Goal: Information Seeking & Learning: Learn about a topic

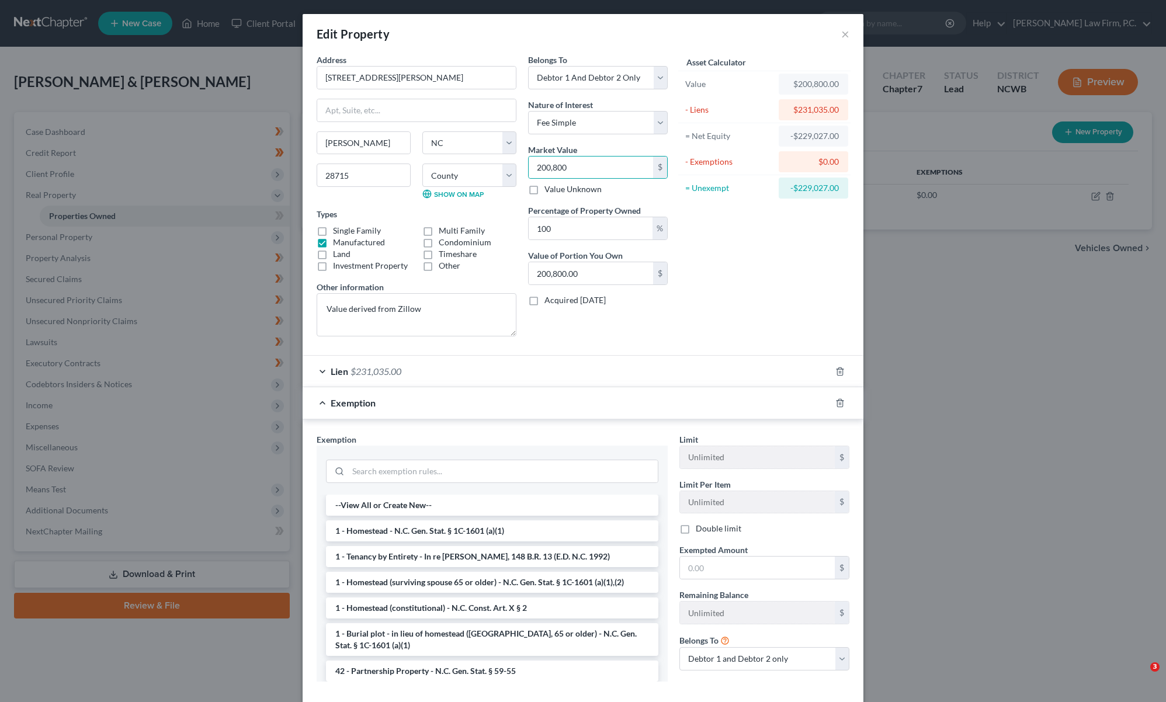
select select "28"
select select "2"
select select "0"
select select "2"
click at [843, 32] on button "×" at bounding box center [845, 34] width 8 height 14
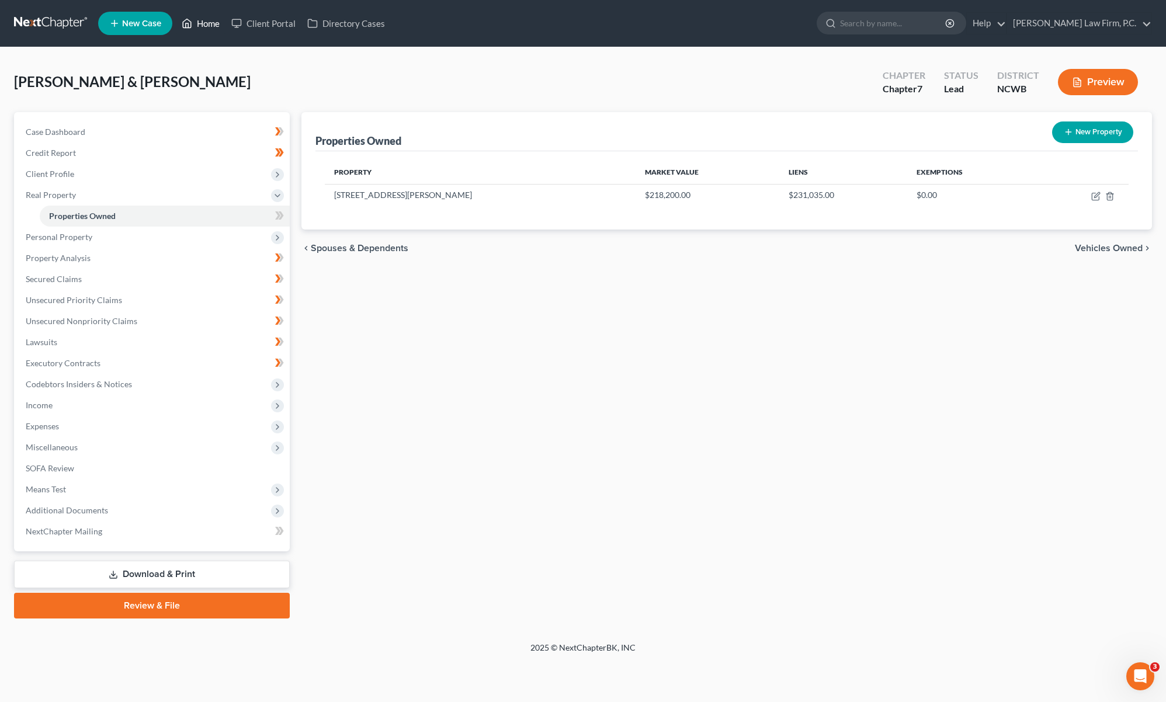
click at [200, 22] on link "Home" at bounding box center [201, 23] width 50 height 21
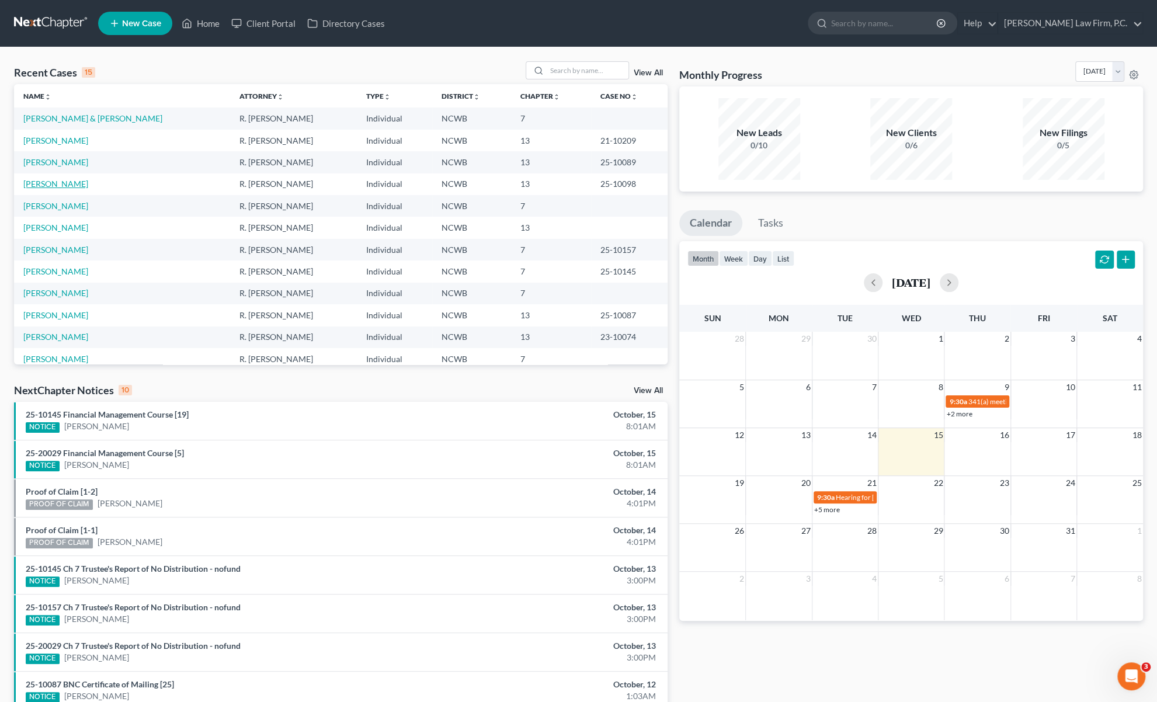
click at [53, 185] on link "[PERSON_NAME]" at bounding box center [55, 184] width 65 height 10
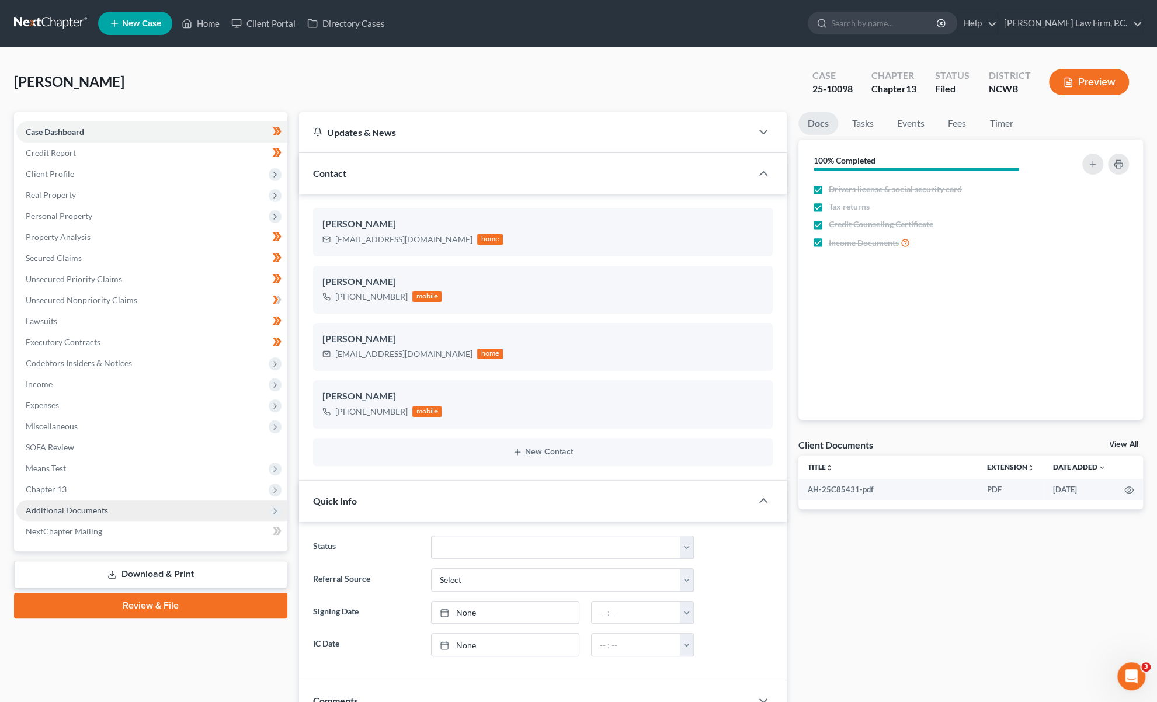
click at [51, 504] on span "Additional Documents" at bounding box center [151, 510] width 271 height 21
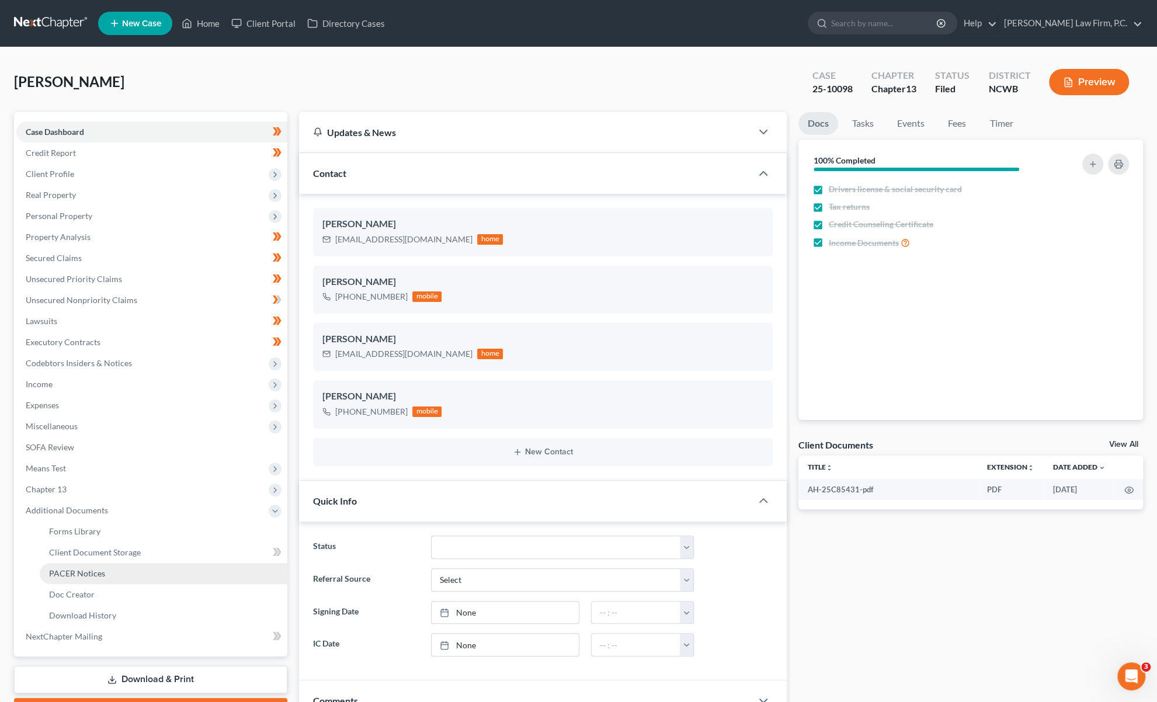
click at [72, 572] on span "PACER Notices" at bounding box center [77, 573] width 56 height 10
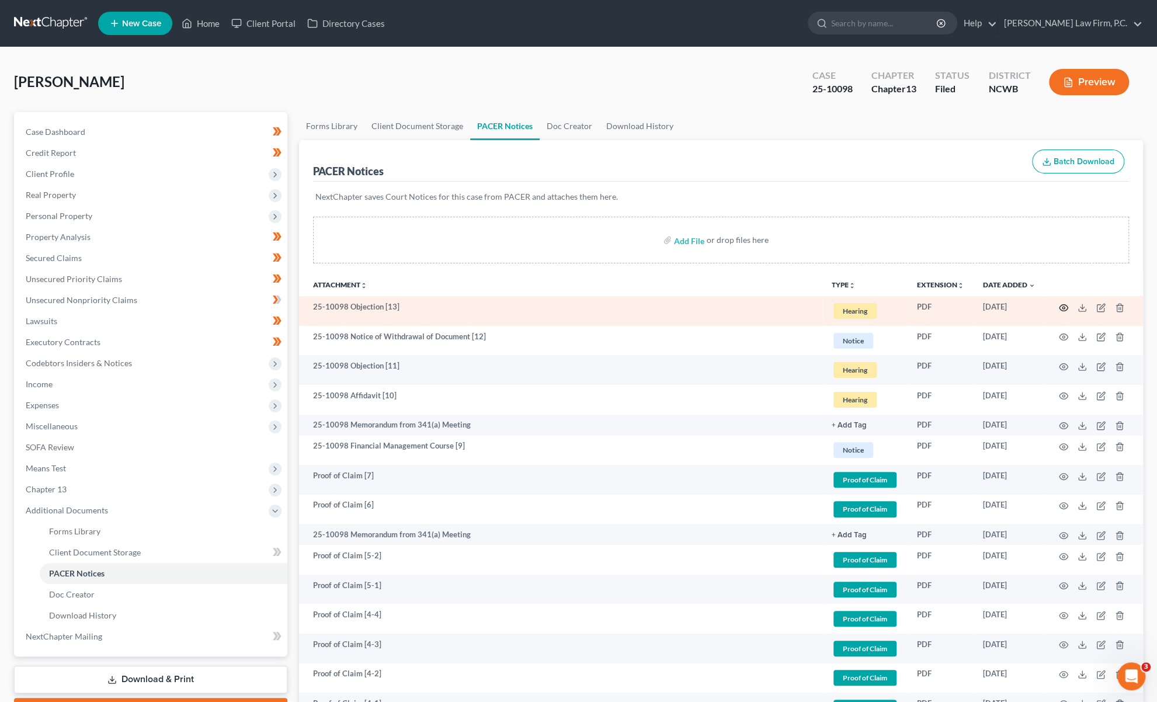
click at [1064, 307] on circle "button" at bounding box center [1063, 308] width 2 height 2
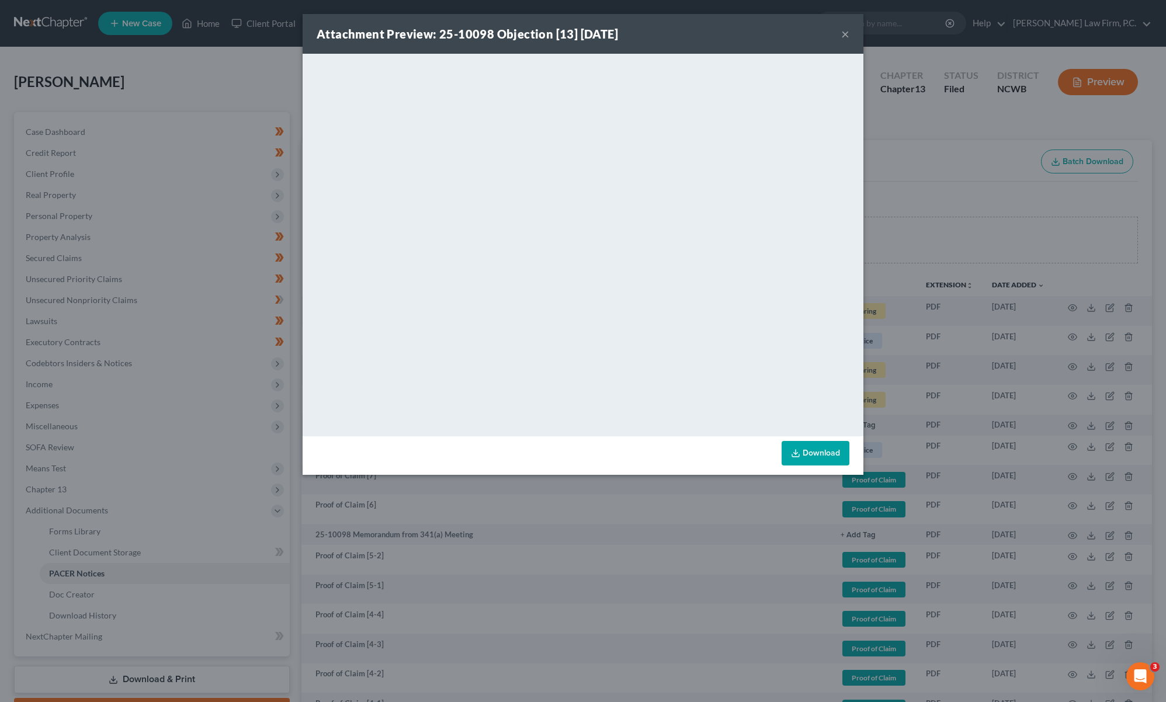
click at [848, 32] on button "×" at bounding box center [845, 34] width 8 height 14
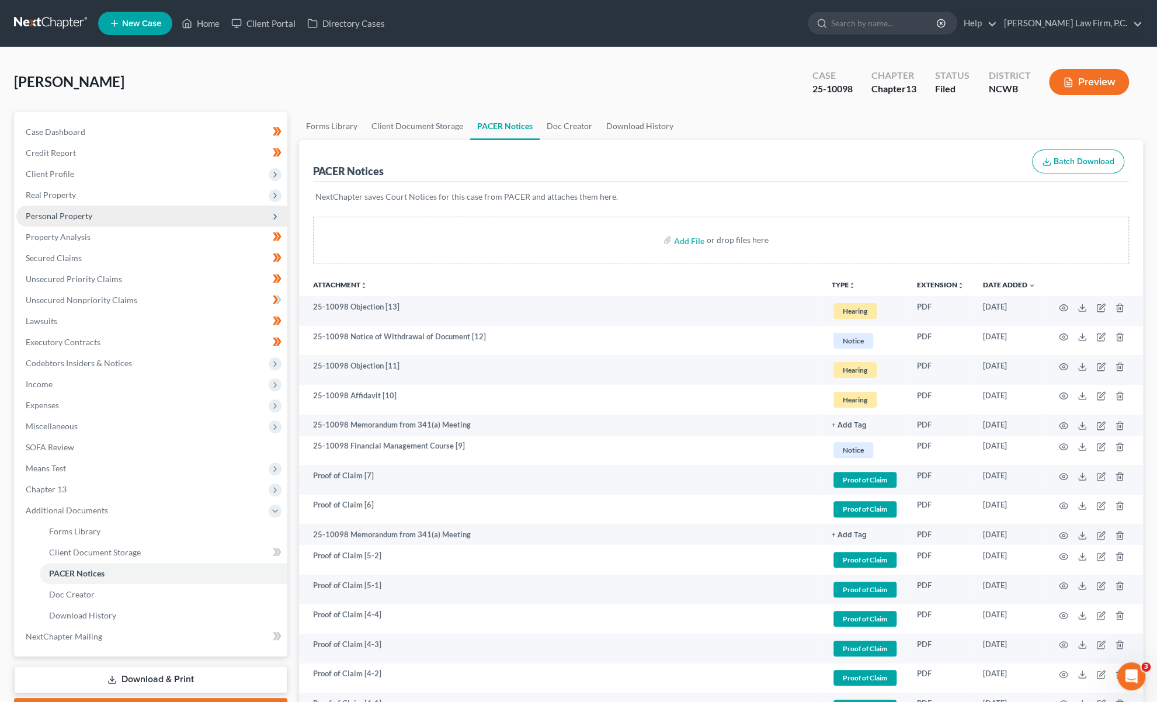
click at [47, 214] on span "Personal Property" at bounding box center [59, 216] width 67 height 10
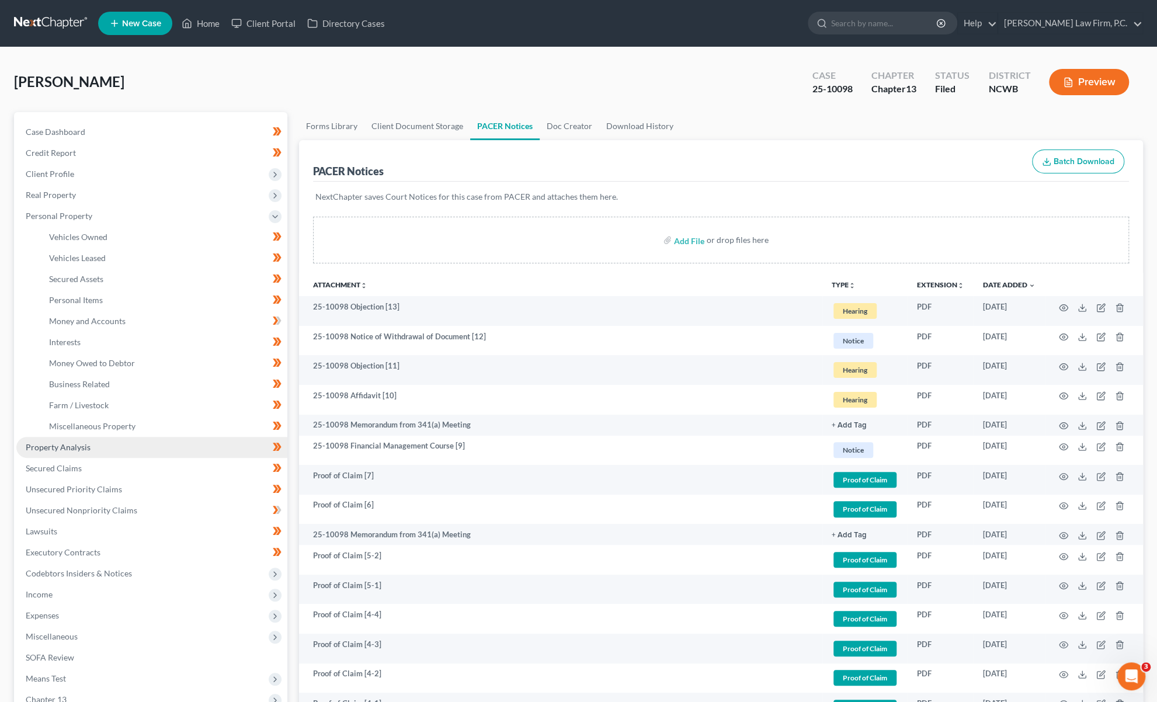
click at [50, 450] on span "Property Analysis" at bounding box center [58, 447] width 65 height 10
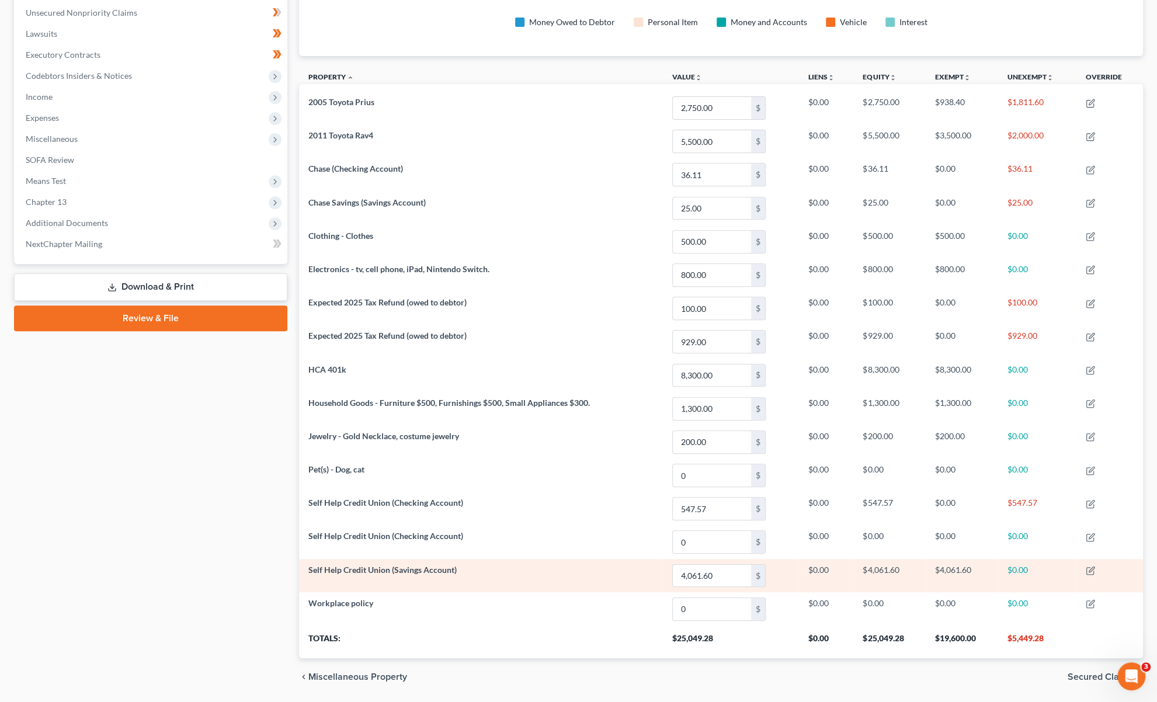
scroll to position [292, 0]
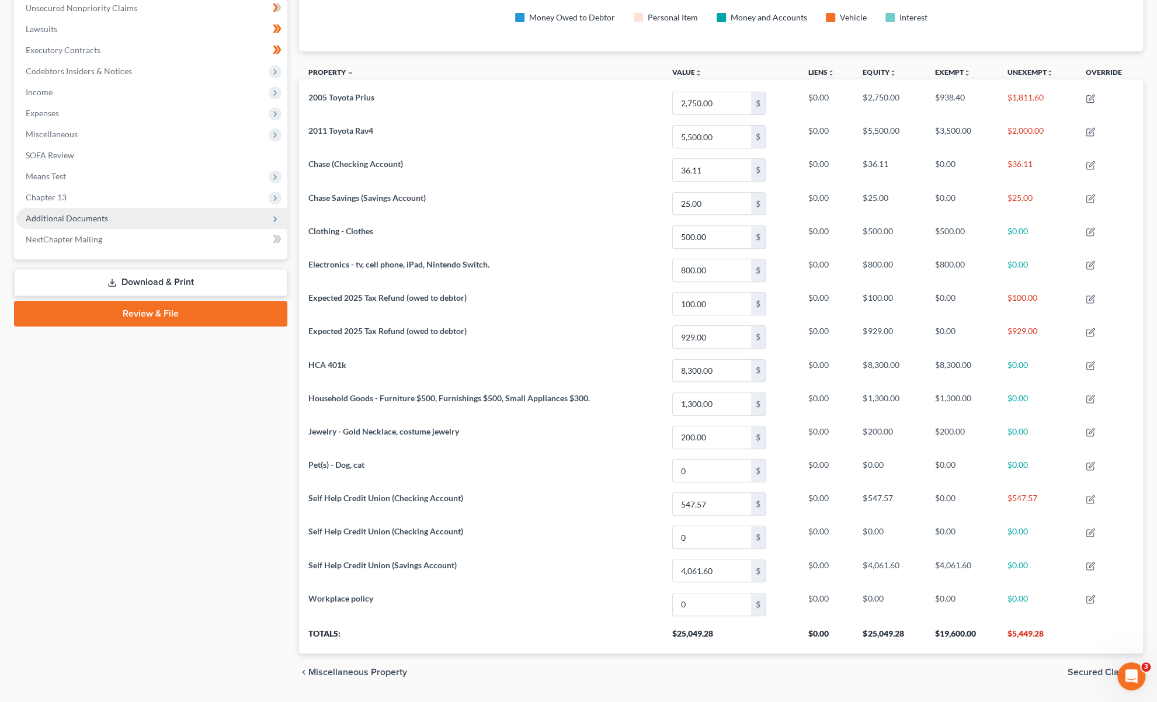
click at [54, 217] on span "Additional Documents" at bounding box center [67, 218] width 82 height 10
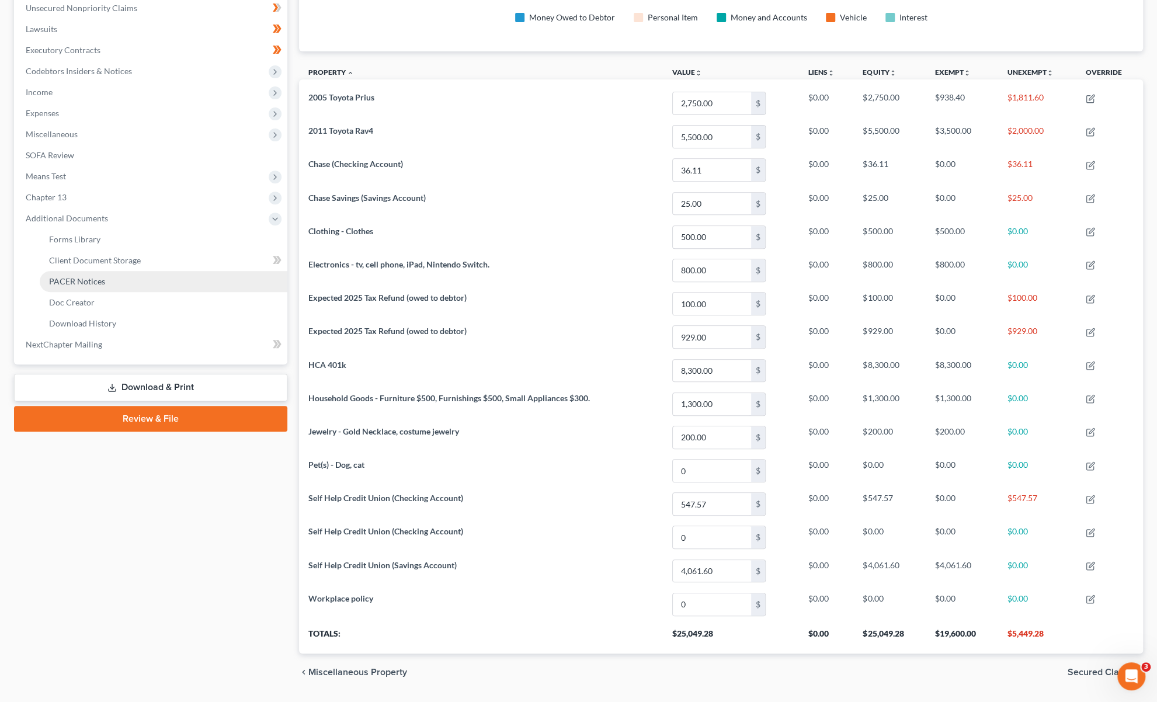
click at [77, 286] on link "PACER Notices" at bounding box center [164, 281] width 248 height 21
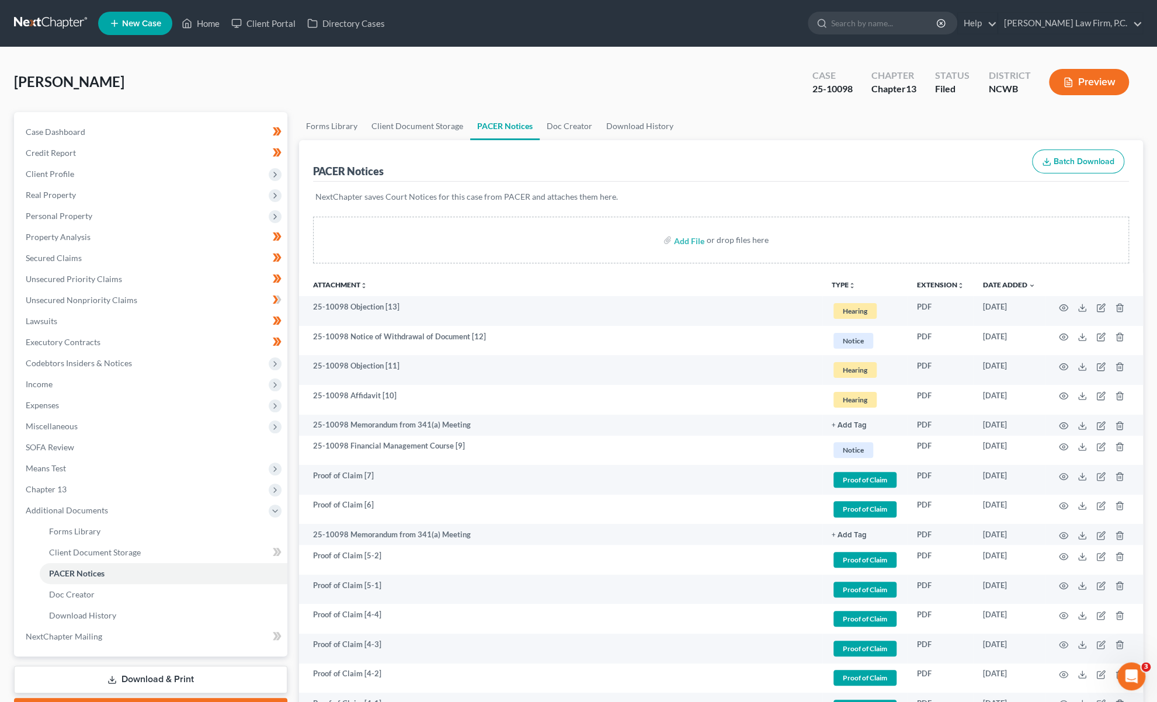
click at [319, 88] on div "[PERSON_NAME] Upgraded Case 25-10098 Chapter Chapter 13 Status [GEOGRAPHIC_DATA…" at bounding box center [578, 86] width 1129 height 51
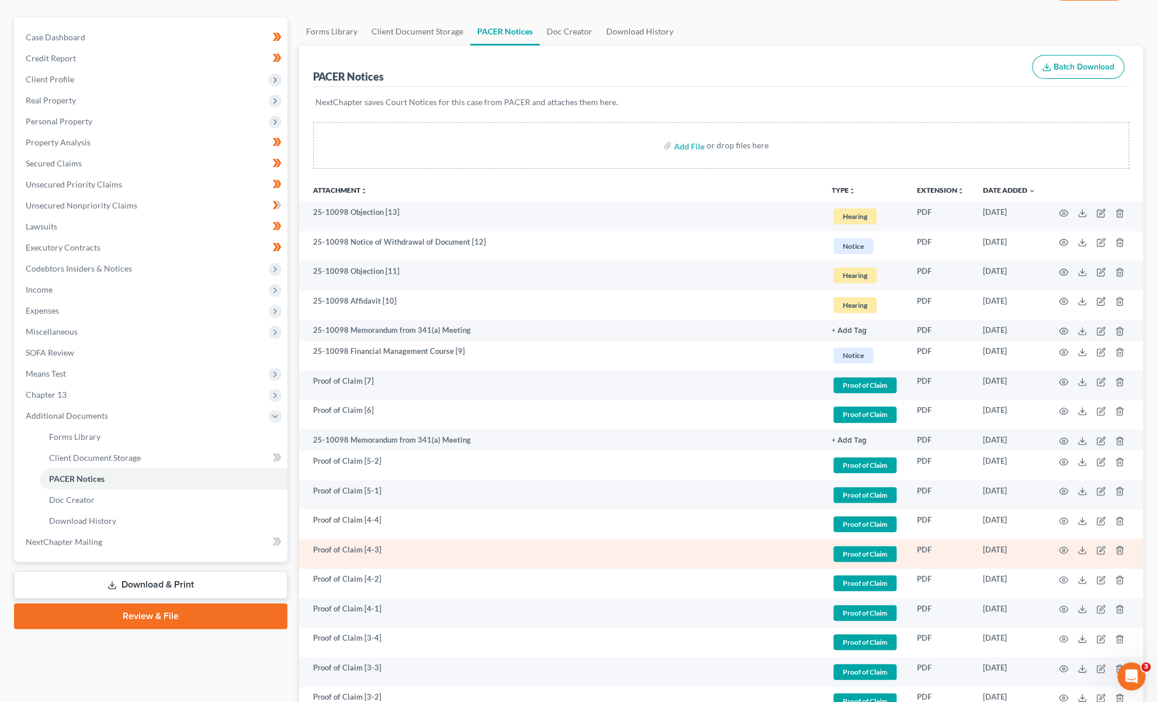
scroll to position [292, 0]
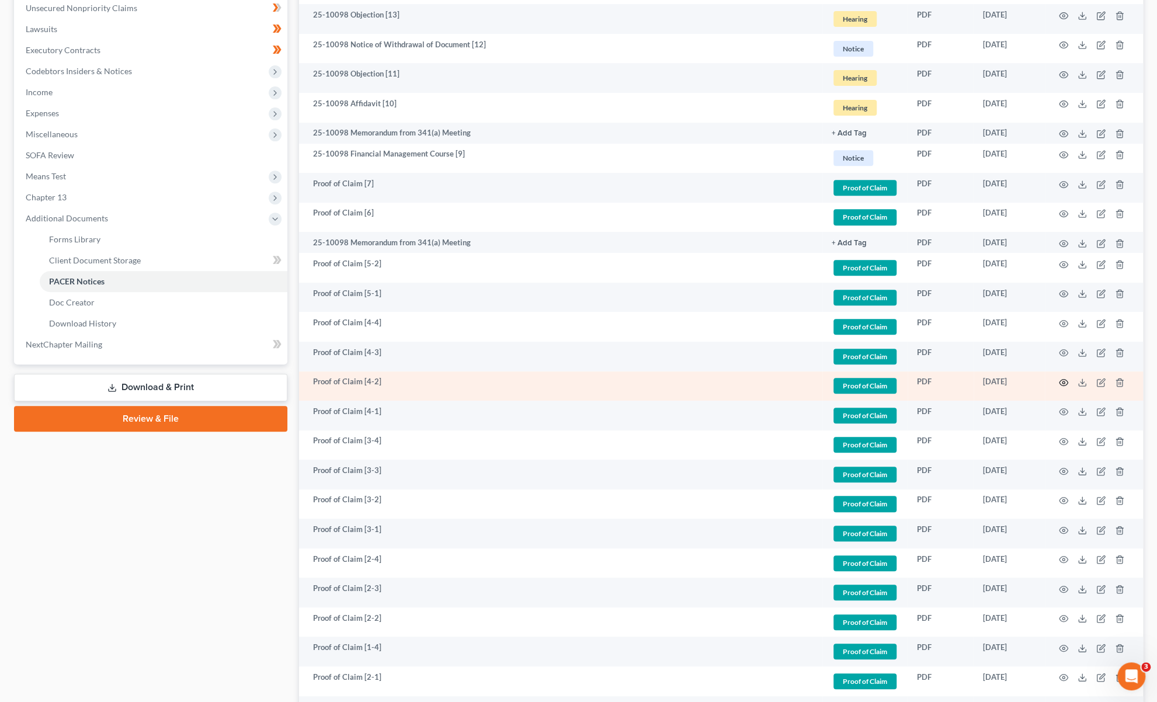
click at [1063, 380] on icon "button" at bounding box center [1064, 383] width 9 height 6
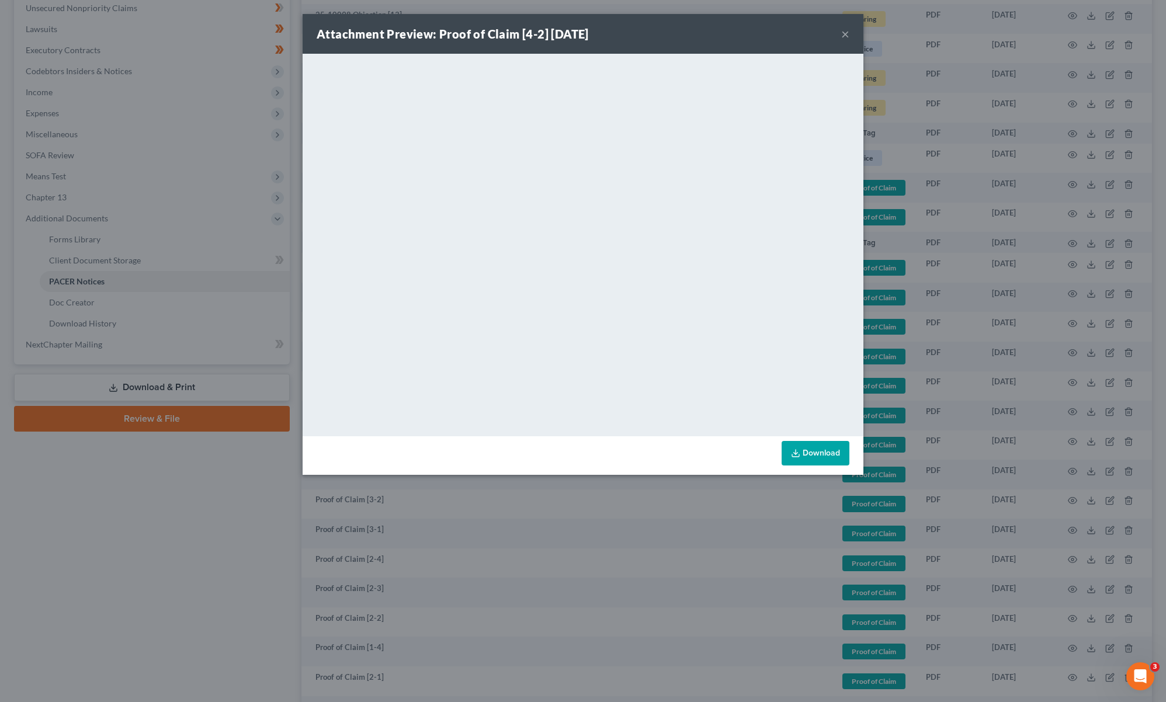
click at [848, 33] on button "×" at bounding box center [845, 34] width 8 height 14
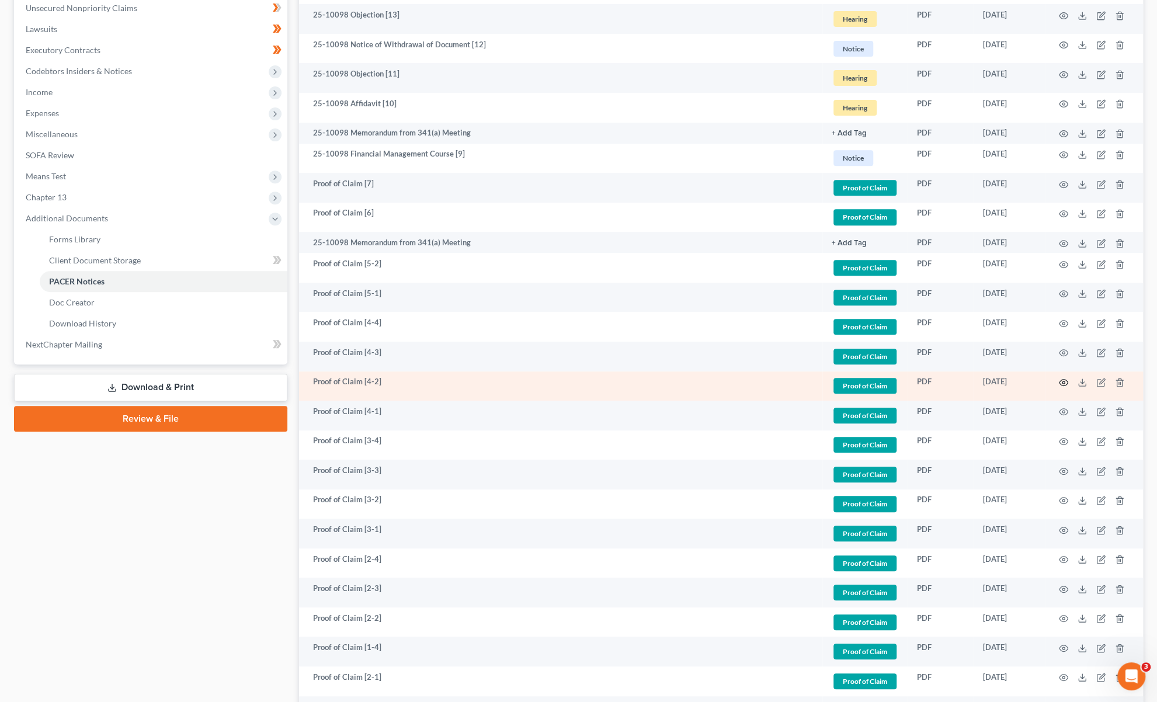
click at [1062, 381] on icon "button" at bounding box center [1063, 382] width 9 height 9
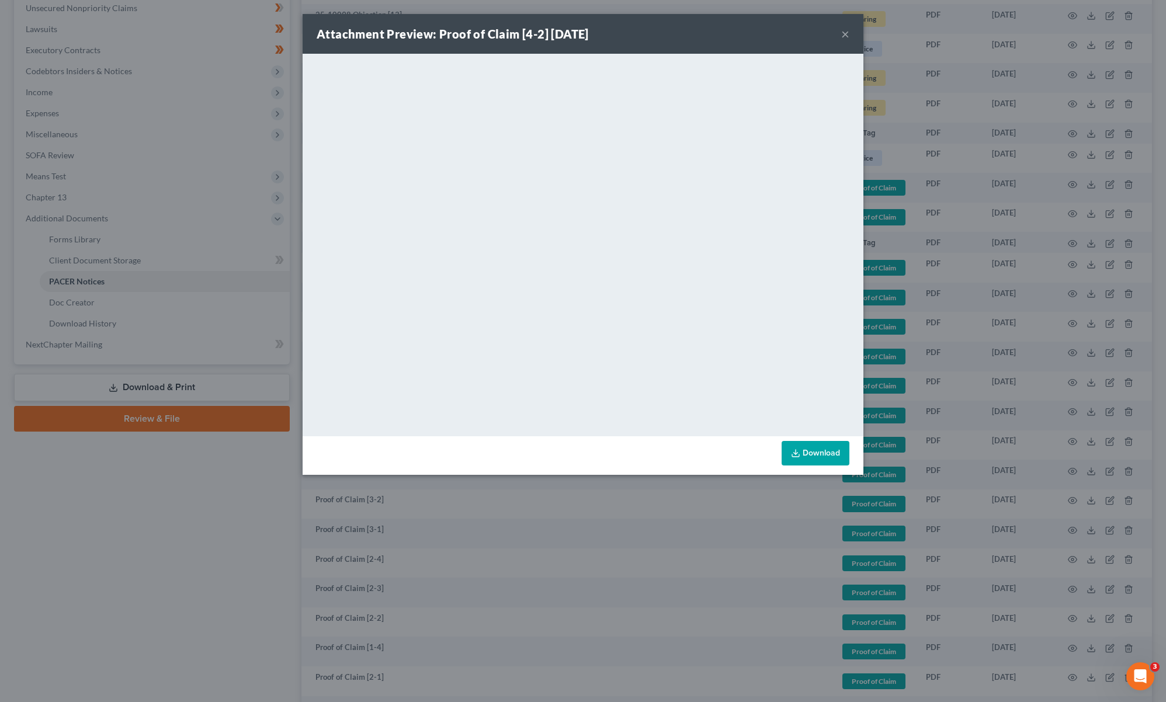
click at [846, 32] on button "×" at bounding box center [845, 34] width 8 height 14
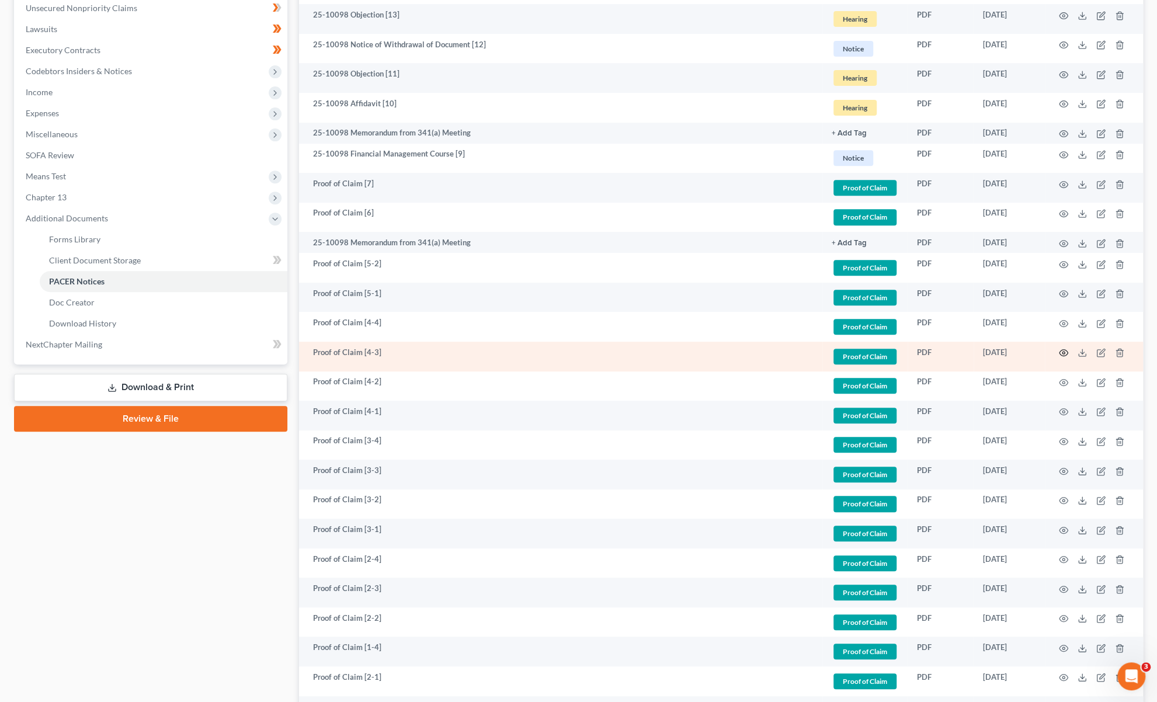
click at [1067, 352] on icon "button" at bounding box center [1063, 352] width 9 height 9
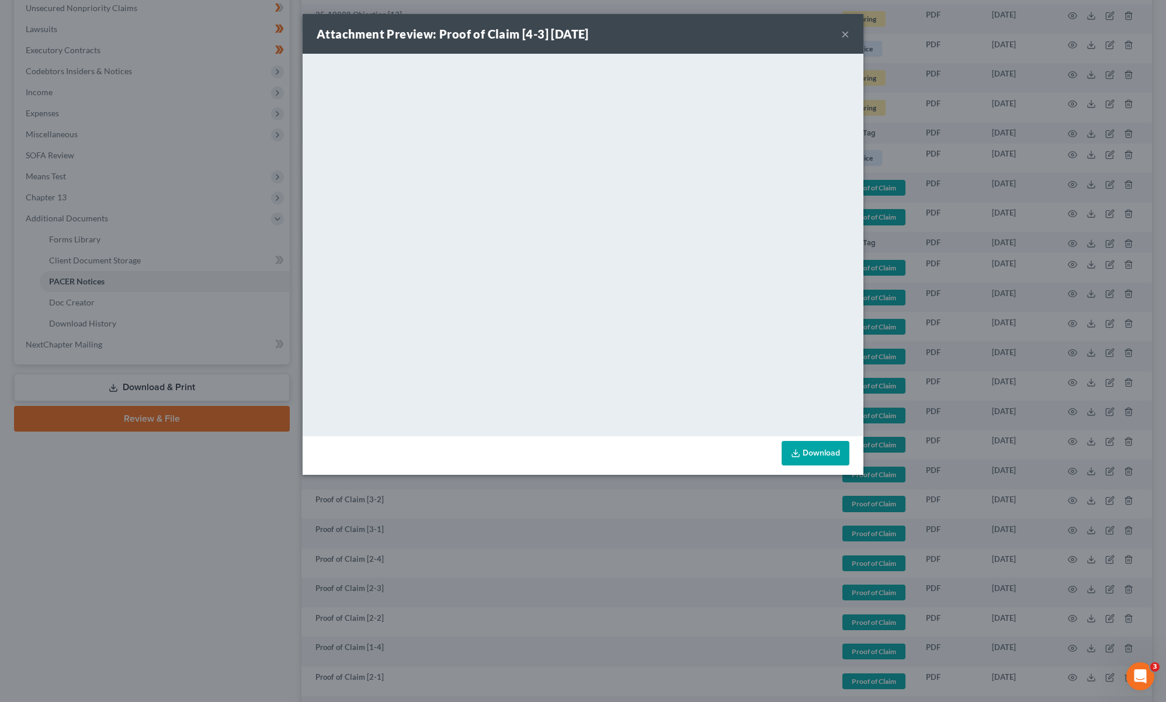
drag, startPoint x: 847, startPoint y: 33, endPoint x: 793, endPoint y: 62, distance: 61.2
click at [847, 33] on button "×" at bounding box center [845, 34] width 8 height 14
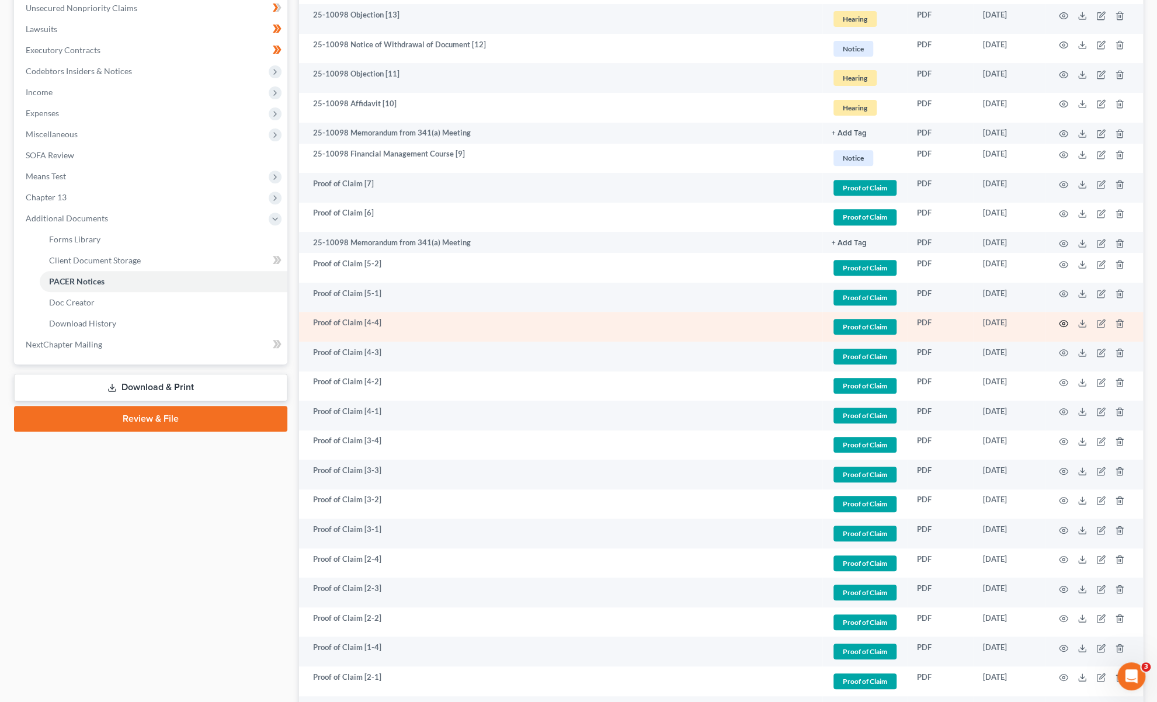
click at [1065, 323] on icon "button" at bounding box center [1063, 323] width 9 height 9
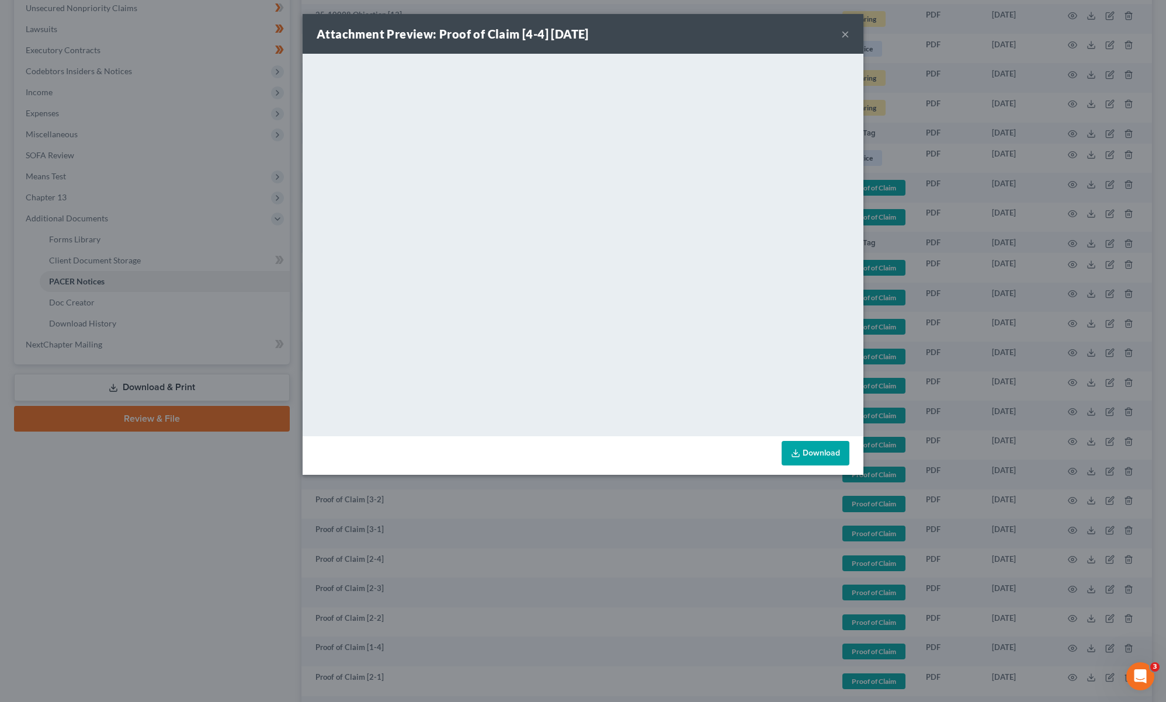
click at [845, 37] on button "×" at bounding box center [845, 34] width 8 height 14
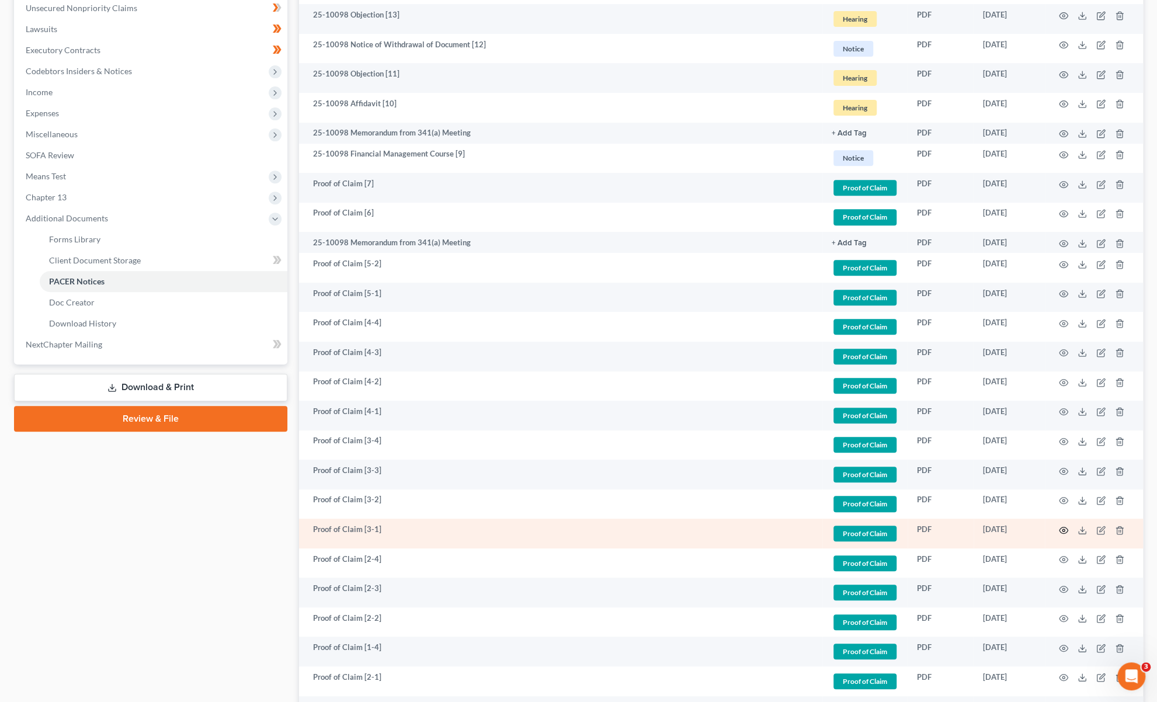
click at [1064, 530] on circle "button" at bounding box center [1063, 530] width 2 height 2
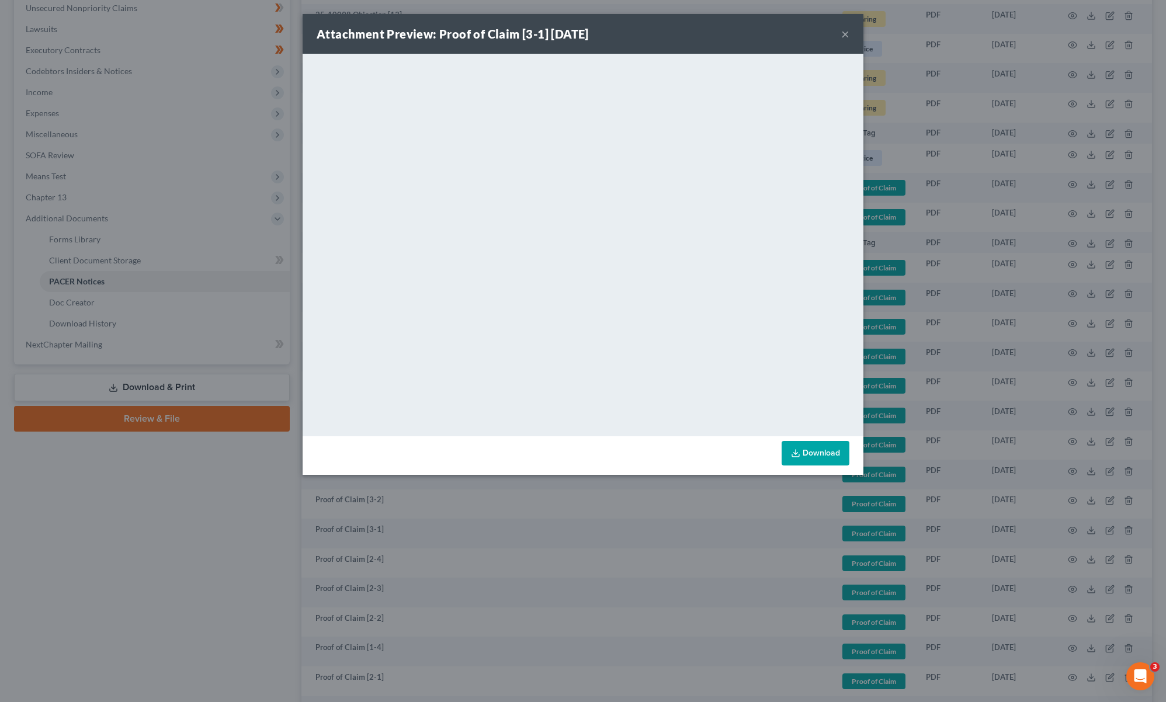
click at [846, 32] on button "×" at bounding box center [845, 34] width 8 height 14
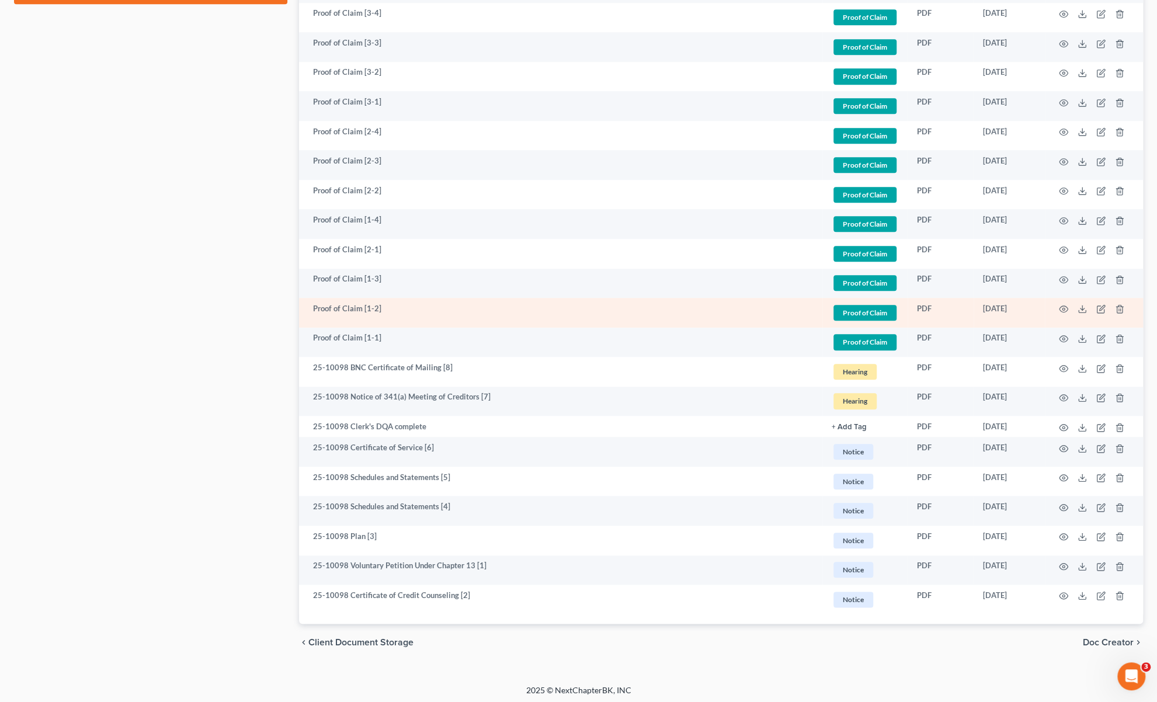
scroll to position [722, 0]
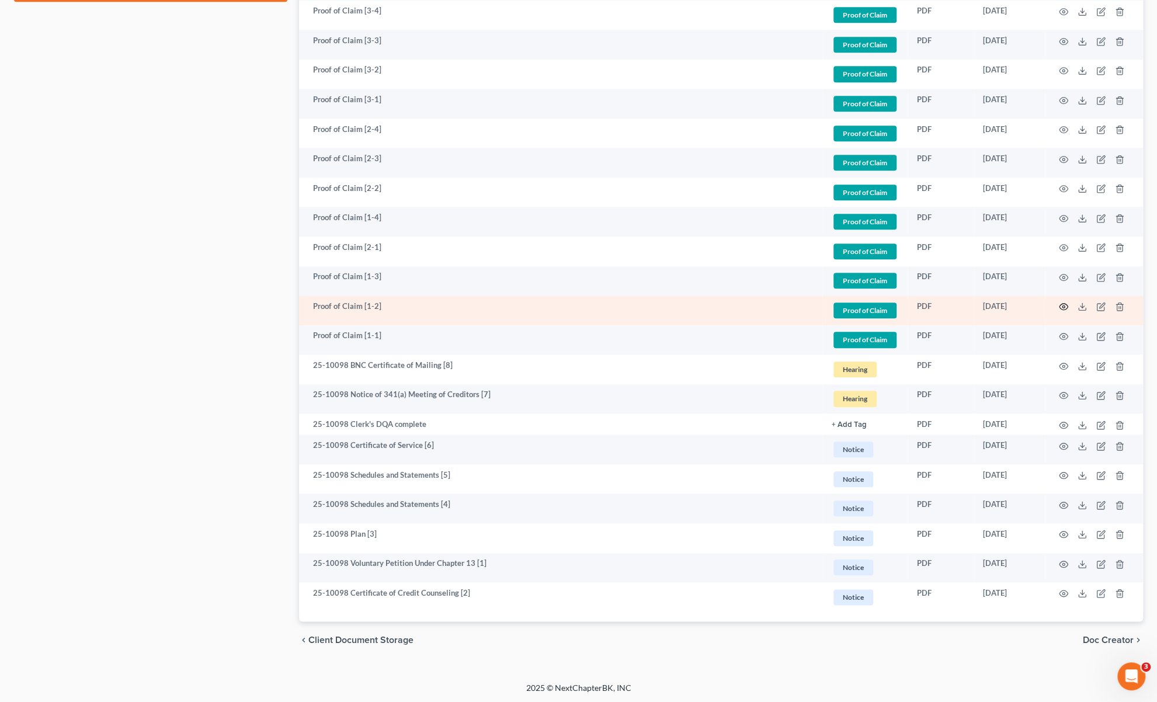
click at [1065, 304] on icon "button" at bounding box center [1064, 307] width 9 height 6
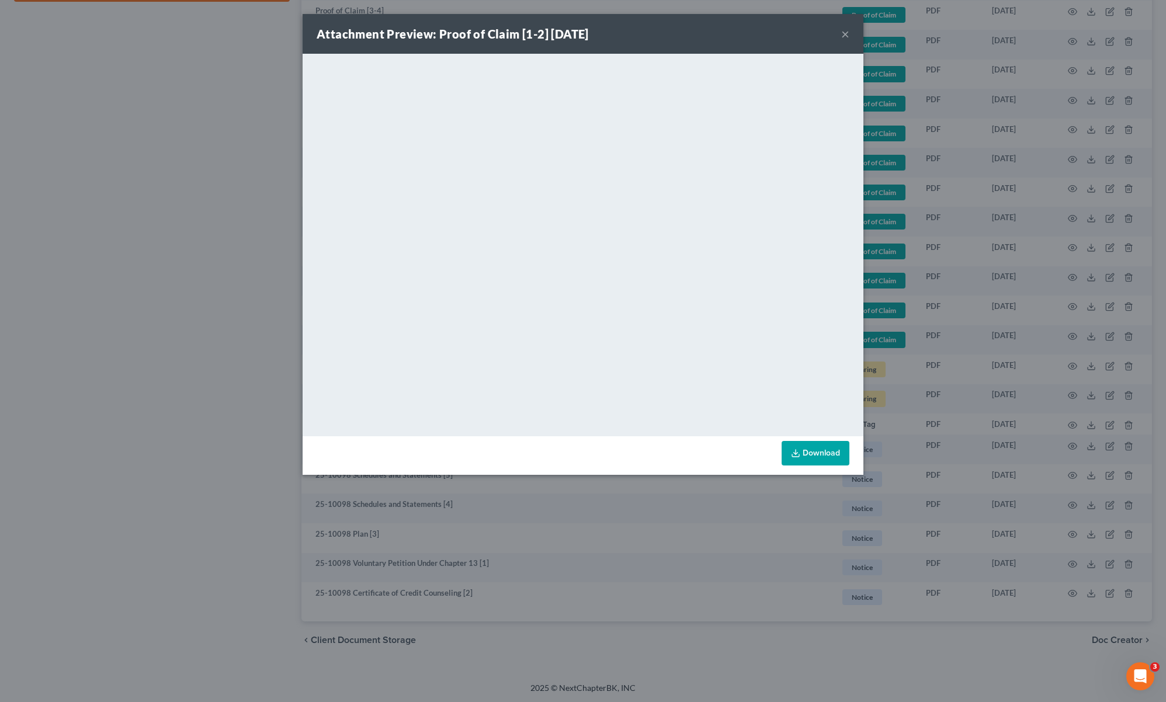
click at [845, 33] on button "×" at bounding box center [845, 34] width 8 height 14
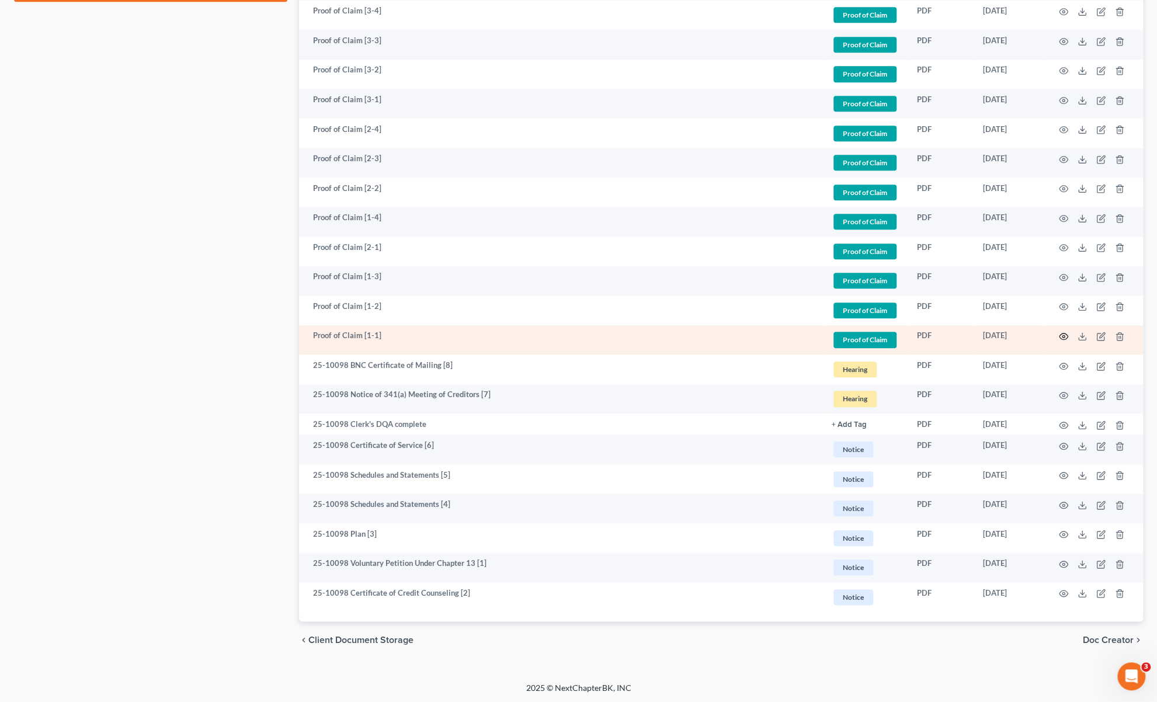
click at [1064, 335] on circle "button" at bounding box center [1063, 336] width 2 height 2
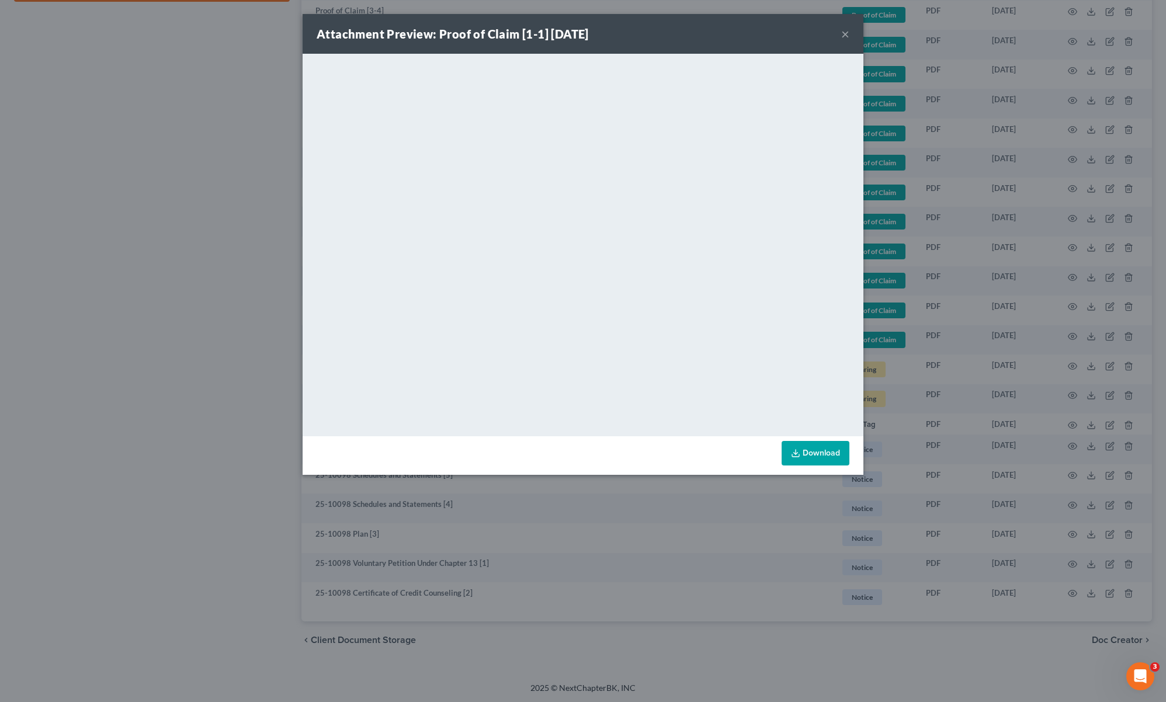
drag, startPoint x: 847, startPoint y: 31, endPoint x: 815, endPoint y: 49, distance: 36.4
click at [847, 32] on button "×" at bounding box center [845, 34] width 8 height 14
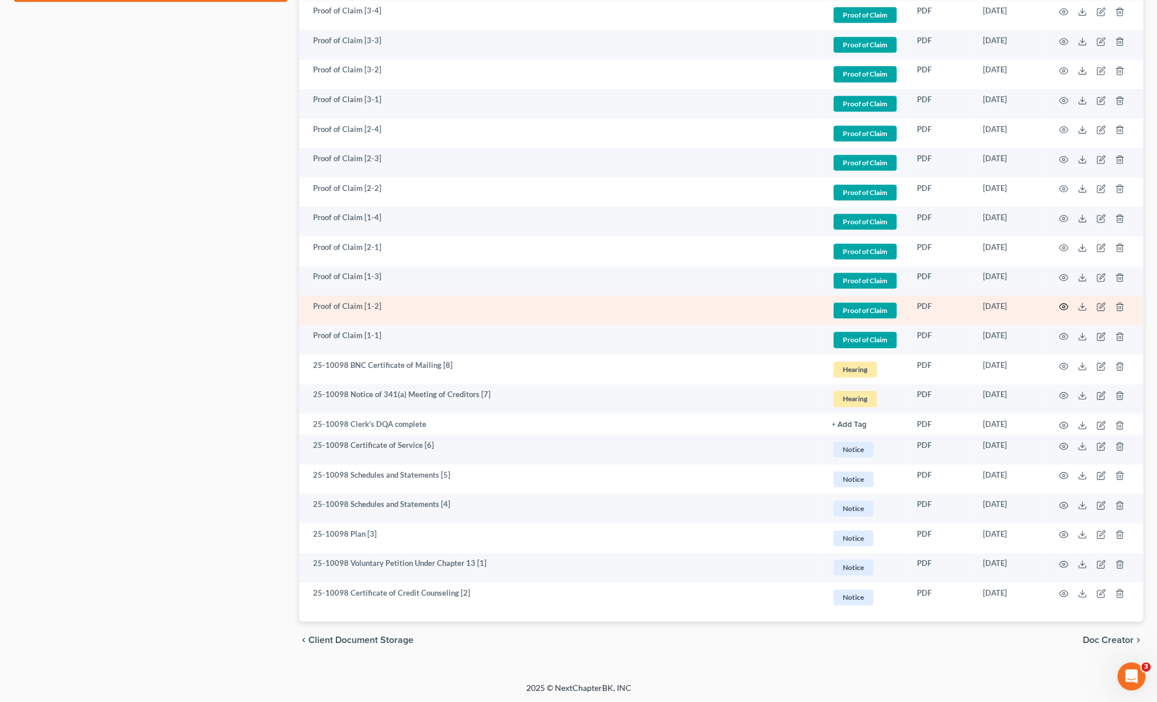
click at [1062, 304] on icon "button" at bounding box center [1063, 306] width 9 height 9
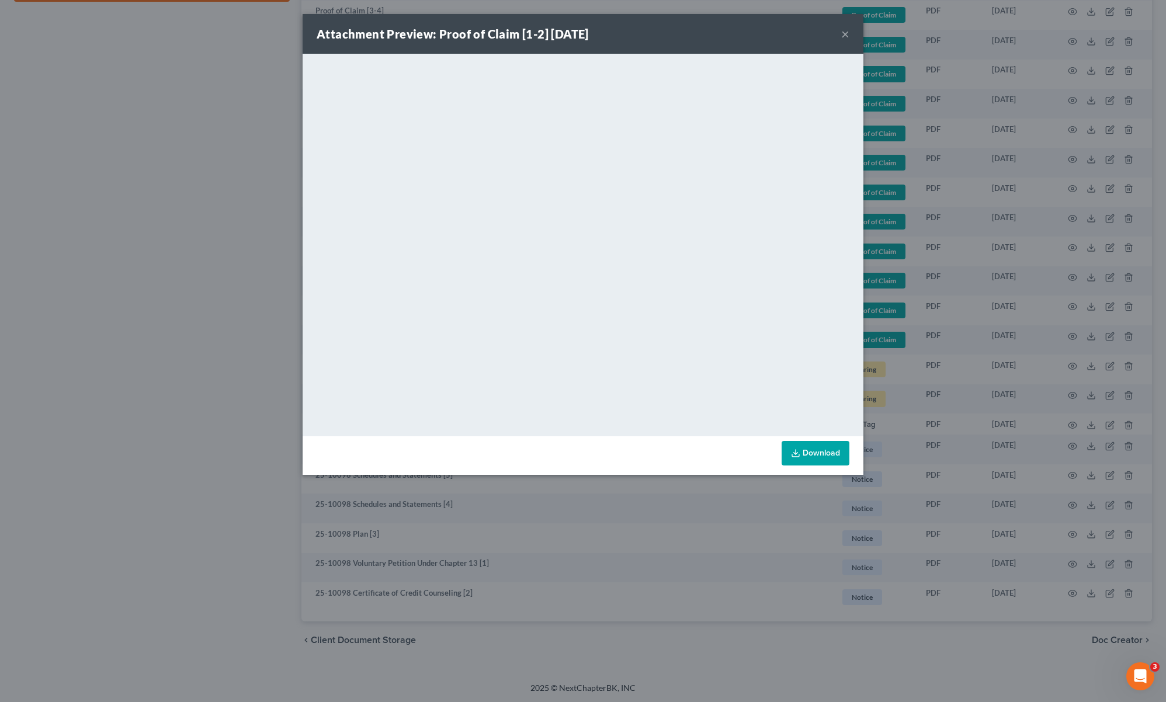
click at [843, 34] on button "×" at bounding box center [845, 34] width 8 height 14
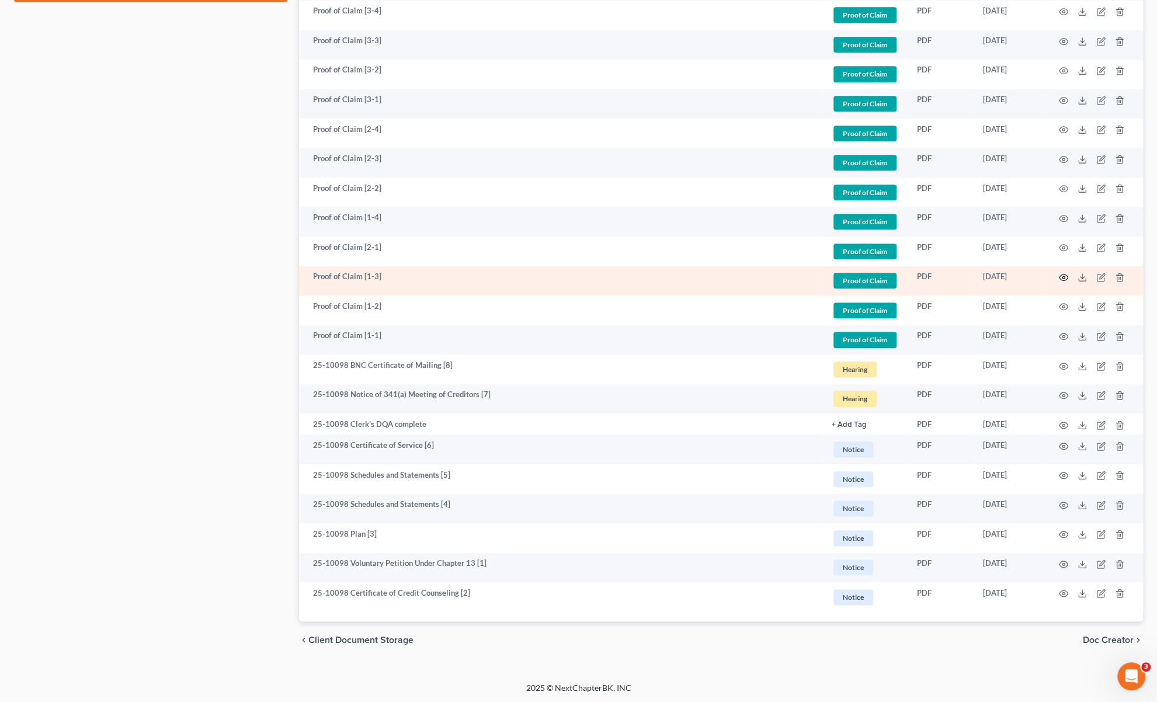
click at [1064, 276] on circle "button" at bounding box center [1063, 277] width 2 height 2
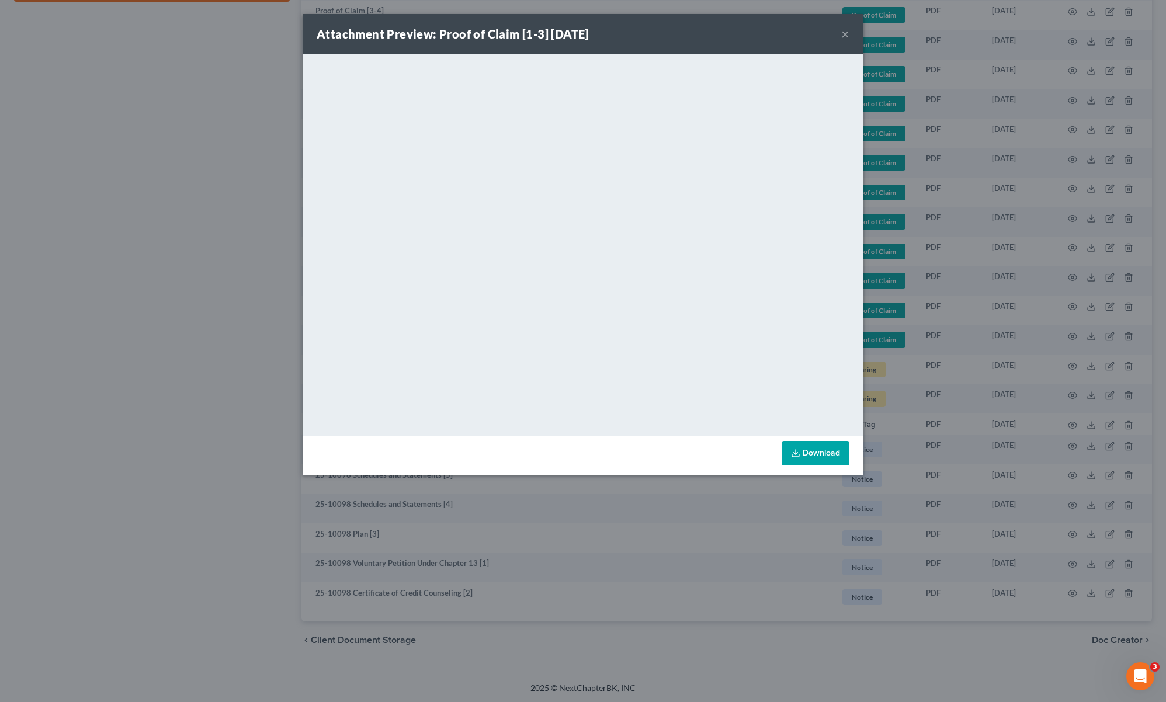
click at [845, 34] on button "×" at bounding box center [845, 34] width 8 height 14
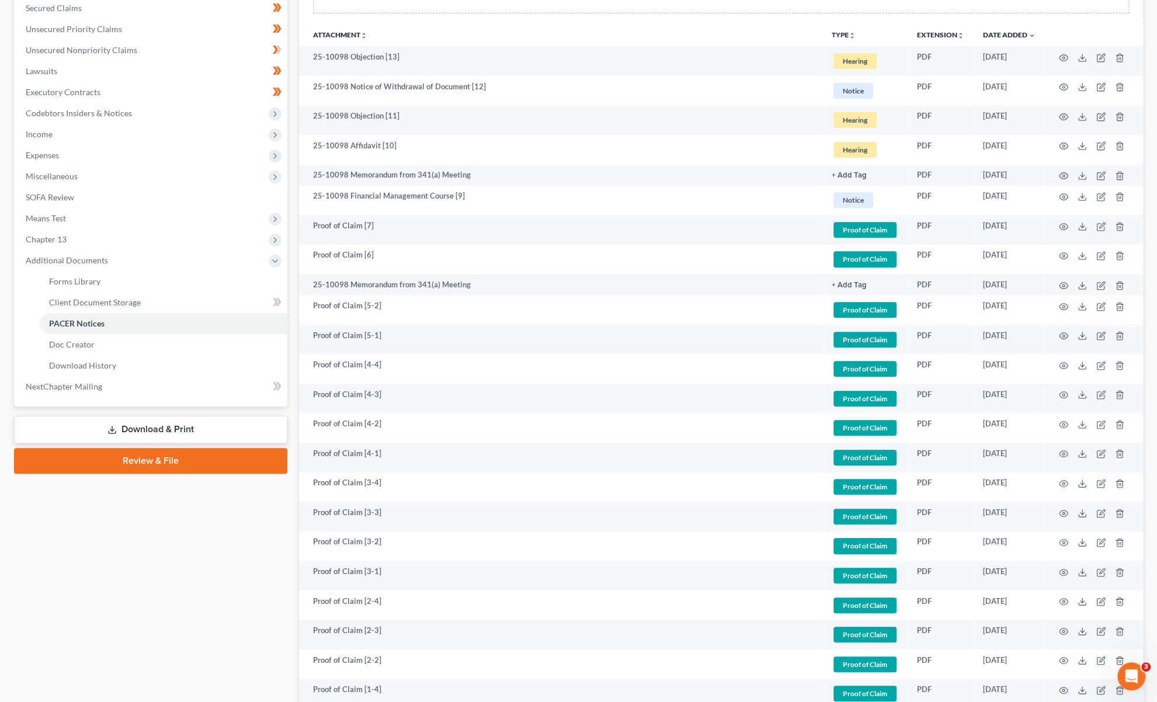
scroll to position [21, 0]
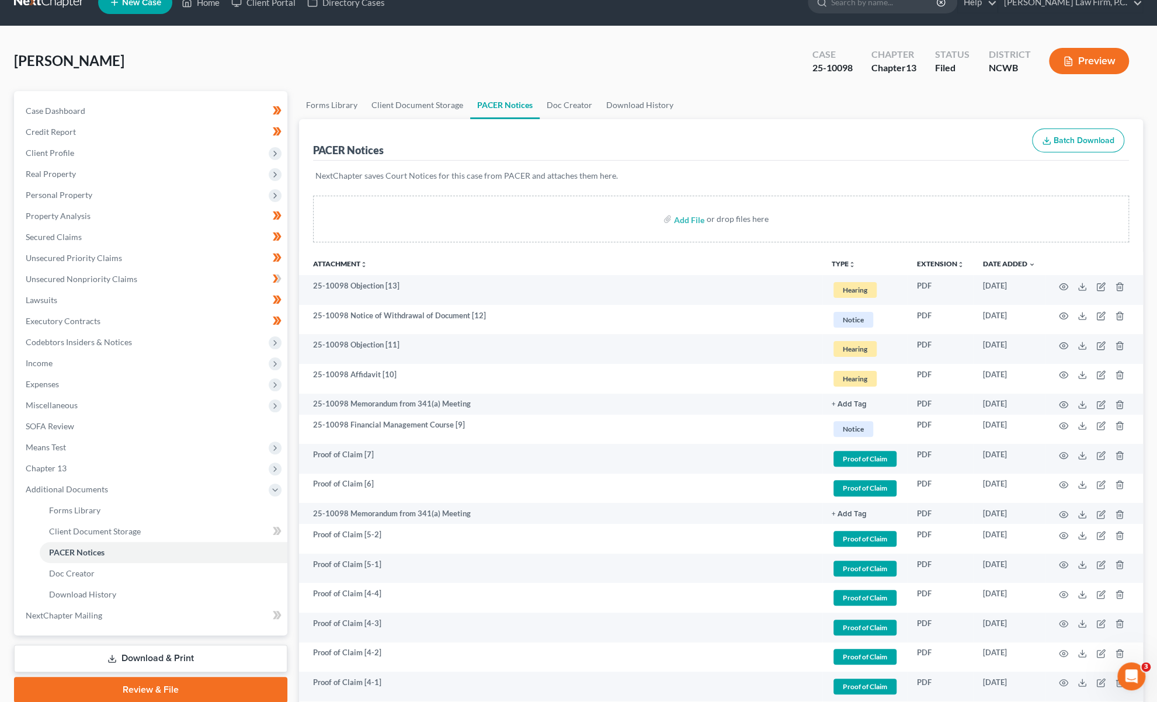
click at [340, 61] on div "[PERSON_NAME] Upgraded Case 25-10098 Chapter Chapter 13 Status [GEOGRAPHIC_DATA…" at bounding box center [578, 65] width 1129 height 51
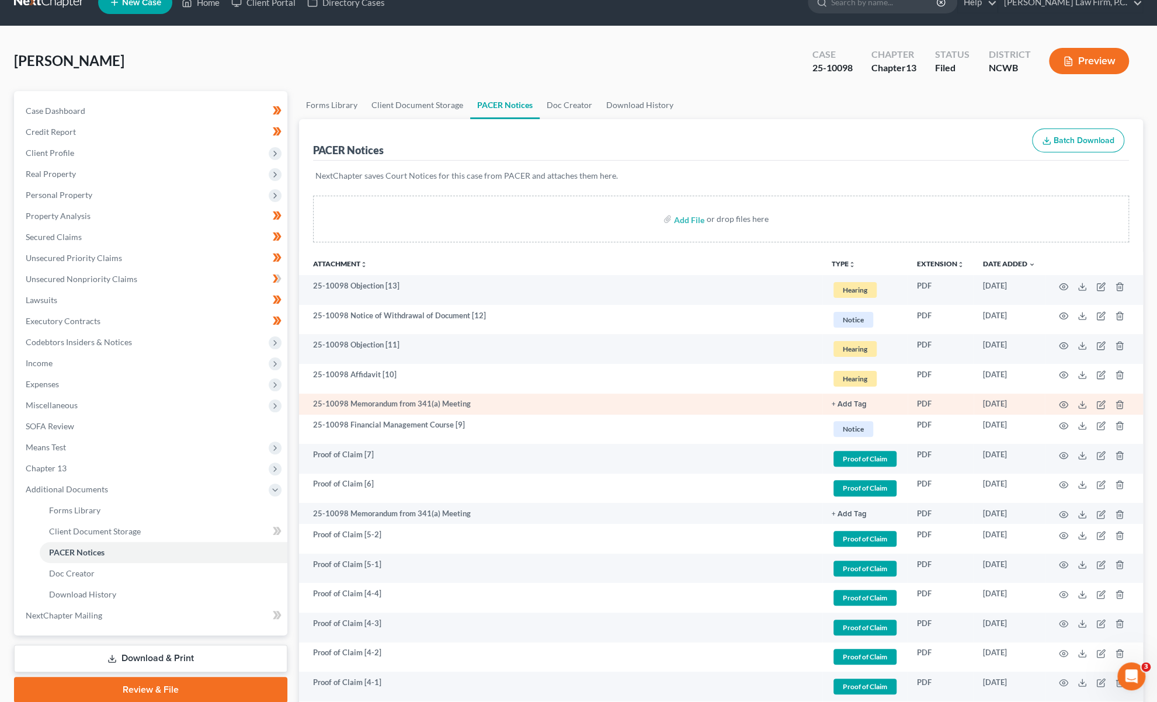
scroll to position [79, 0]
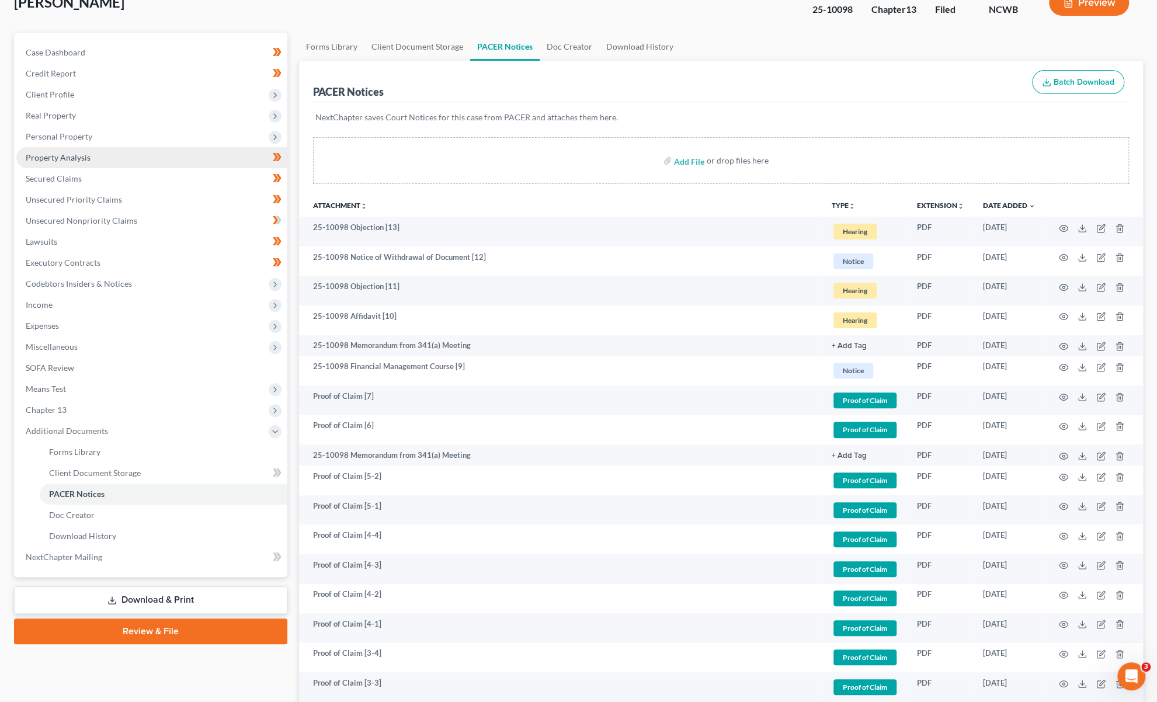
click at [60, 157] on span "Property Analysis" at bounding box center [58, 157] width 65 height 10
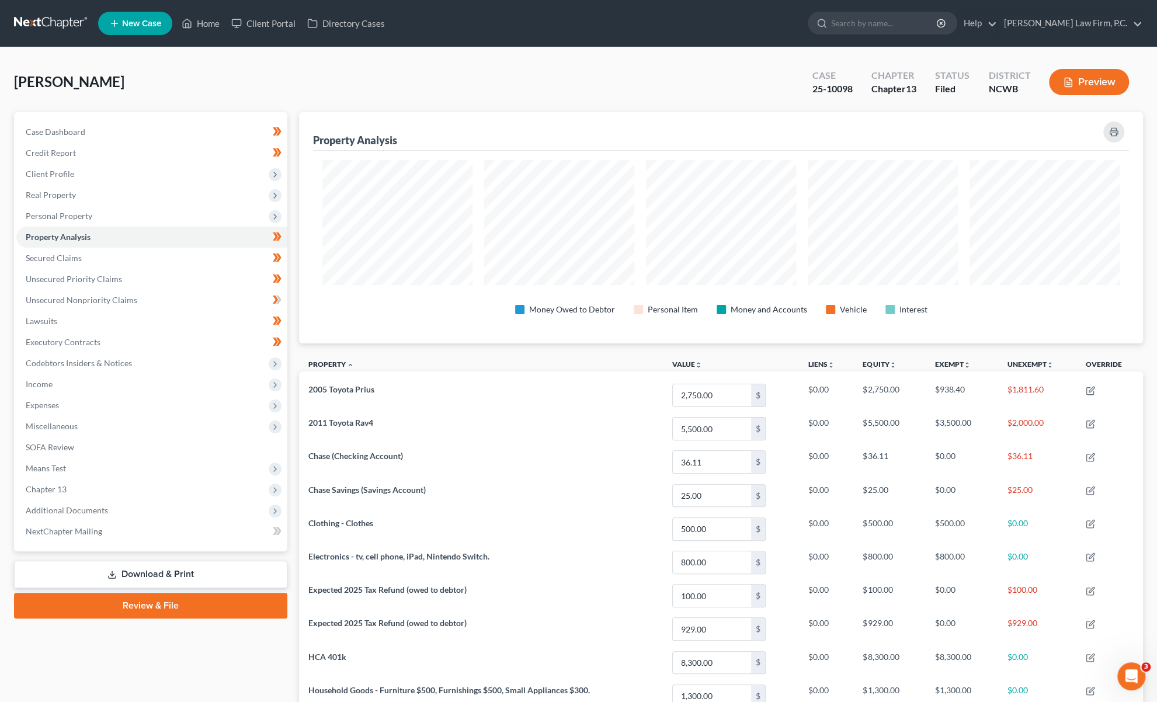
scroll to position [231, 843]
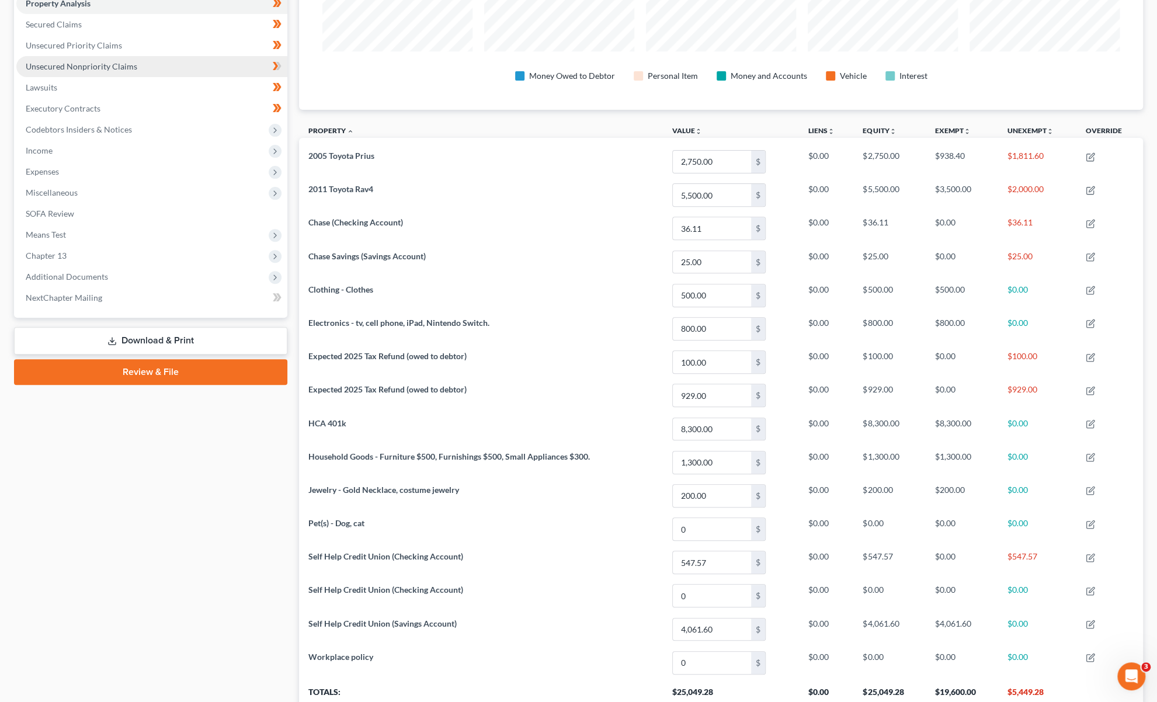
click at [90, 61] on span "Unsecured Nonpriority Claims" at bounding box center [82, 66] width 112 height 10
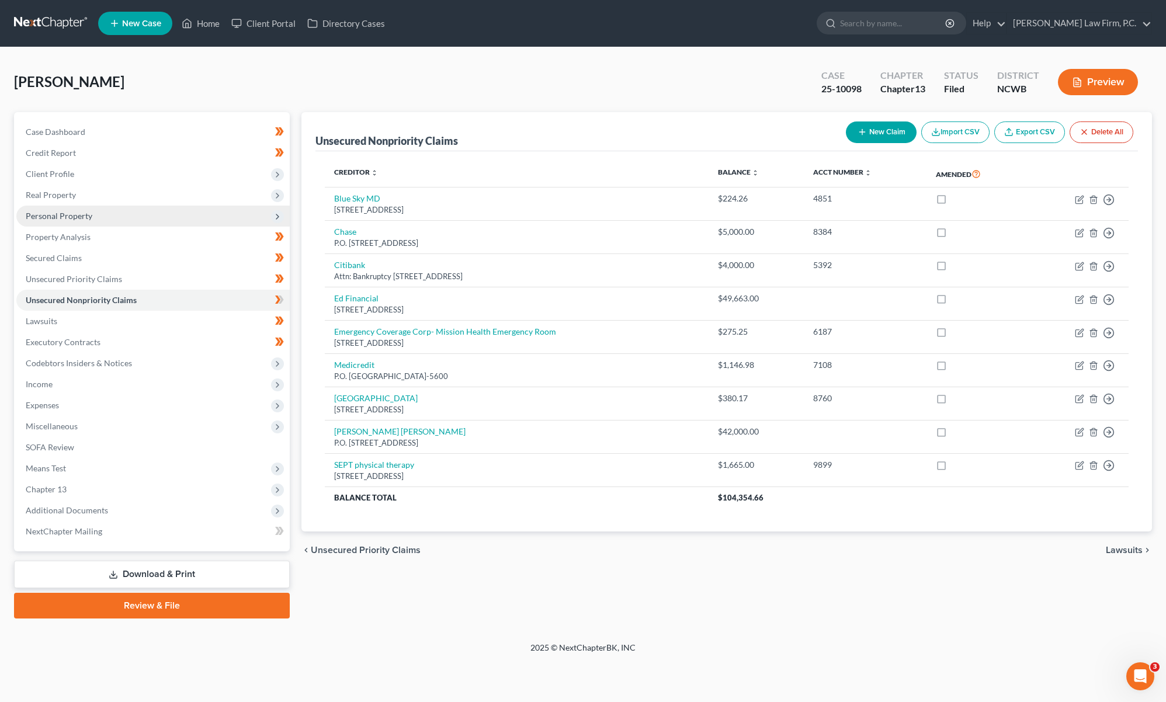
click at [57, 217] on span "Personal Property" at bounding box center [59, 216] width 67 height 10
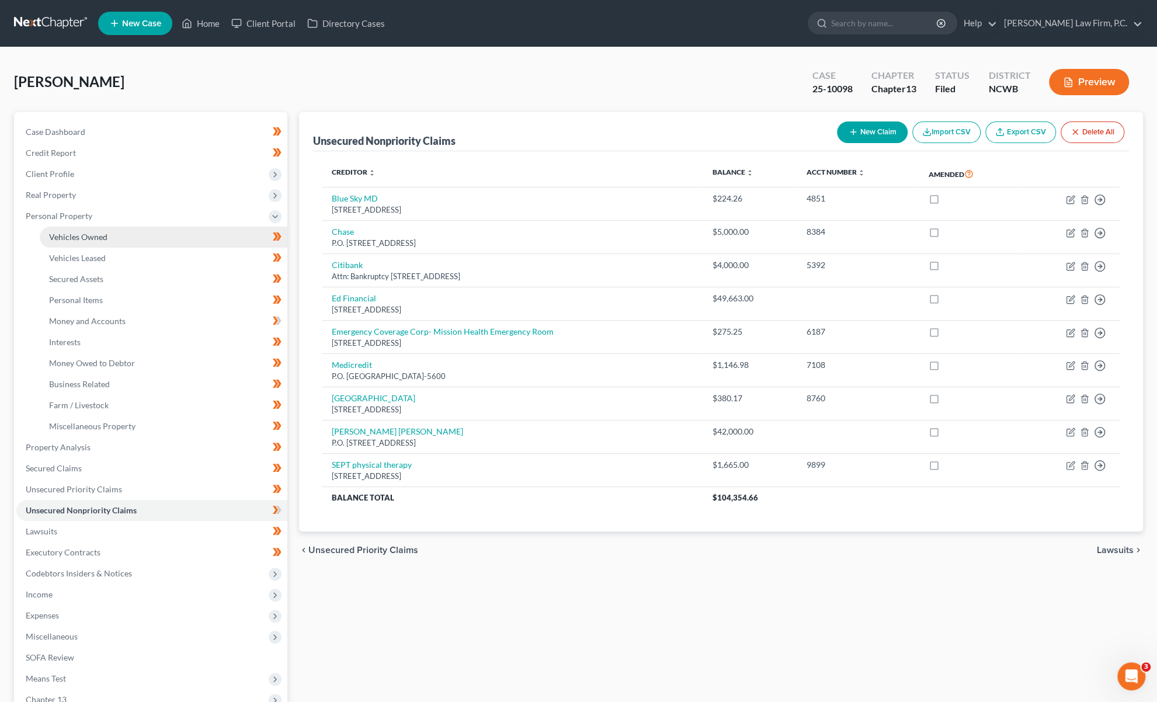
click at [77, 234] on span "Vehicles Owned" at bounding box center [78, 237] width 58 height 10
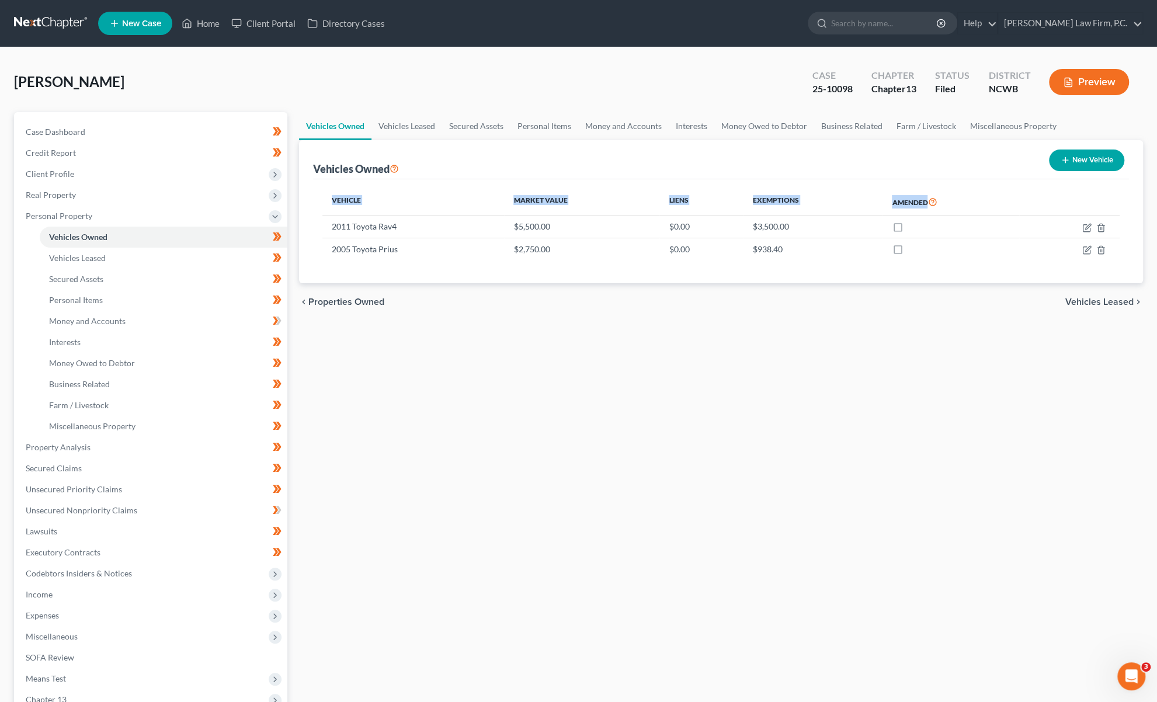
drag, startPoint x: 332, startPoint y: 226, endPoint x: 1133, endPoint y: 252, distance: 801.8
click at [1133, 252] on div "Vehicles Owned New Vehicle Vehicle Market Value Liens Exemptions Amended 2011 T…" at bounding box center [721, 212] width 844 height 144
click at [449, 489] on div "Vehicles Owned Vehicles Leased Secured Assets Personal Items Money and Accounts…" at bounding box center [721, 470] width 856 height 717
click at [210, 85] on div "[PERSON_NAME] Upgraded Case 25-10098 Chapter Chapter 13 Status [GEOGRAPHIC_DATA…" at bounding box center [578, 86] width 1129 height 51
drag, startPoint x: 128, startPoint y: 83, endPoint x: 15, endPoint y: 82, distance: 113.3
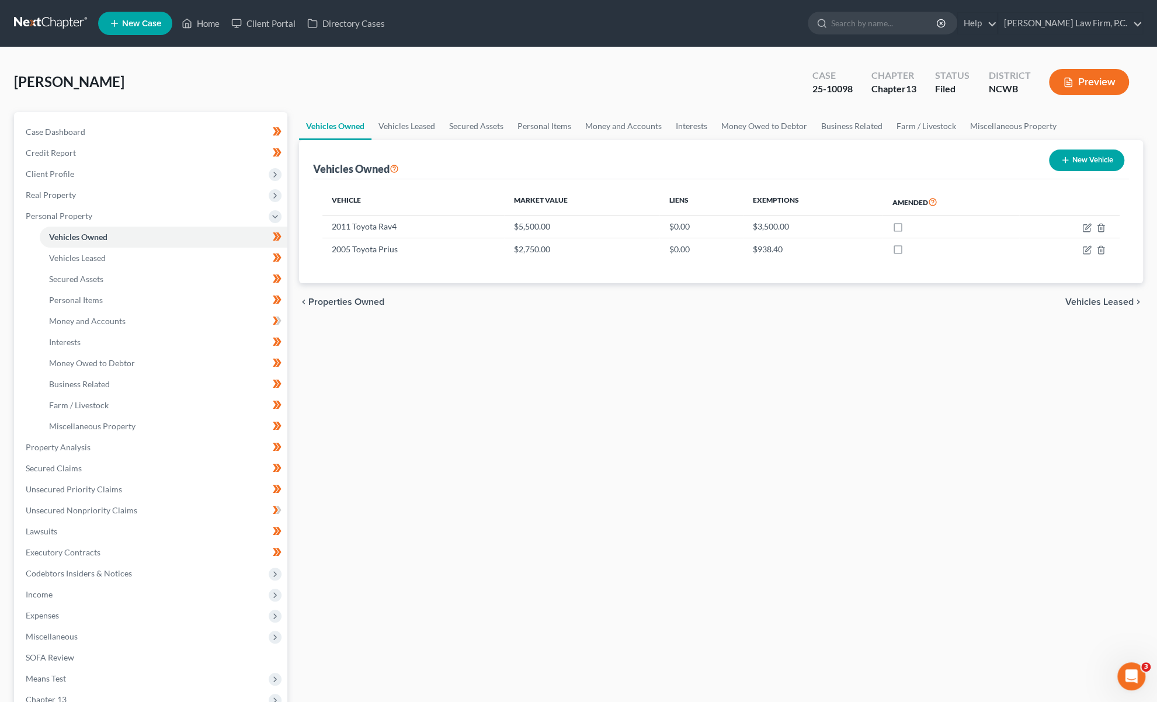
click at [15, 82] on div "[PERSON_NAME] Upgraded Case 25-10098 Chapter Chapter 13 Status [GEOGRAPHIC_DATA…" at bounding box center [578, 86] width 1129 height 51
click at [204, 74] on div "[PERSON_NAME] Upgraded Case 25-10098 Chapter Chapter 13 Status [GEOGRAPHIC_DATA…" at bounding box center [578, 86] width 1129 height 51
click at [223, 86] on div "[PERSON_NAME] Upgraded Case 25-10098 Chapter Chapter 13 Status [GEOGRAPHIC_DATA…" at bounding box center [578, 86] width 1129 height 51
